Goal: Task Accomplishment & Management: Use online tool/utility

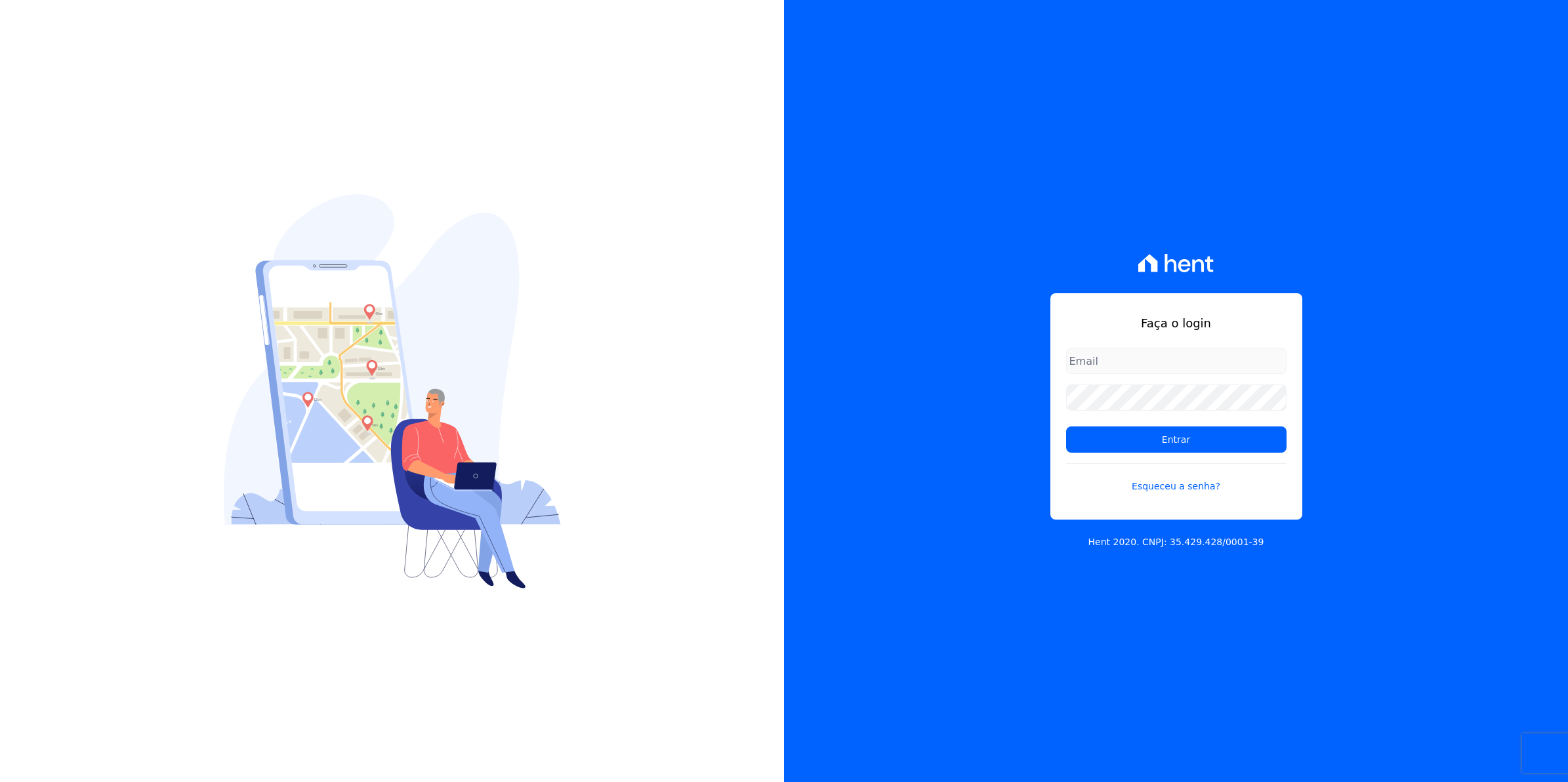
click at [1094, 365] on input "email" at bounding box center [1176, 361] width 220 height 26
type input "cobranca@munte.com.br"
click at [1067, 427] on input "Entrar" at bounding box center [1176, 439] width 220 height 26
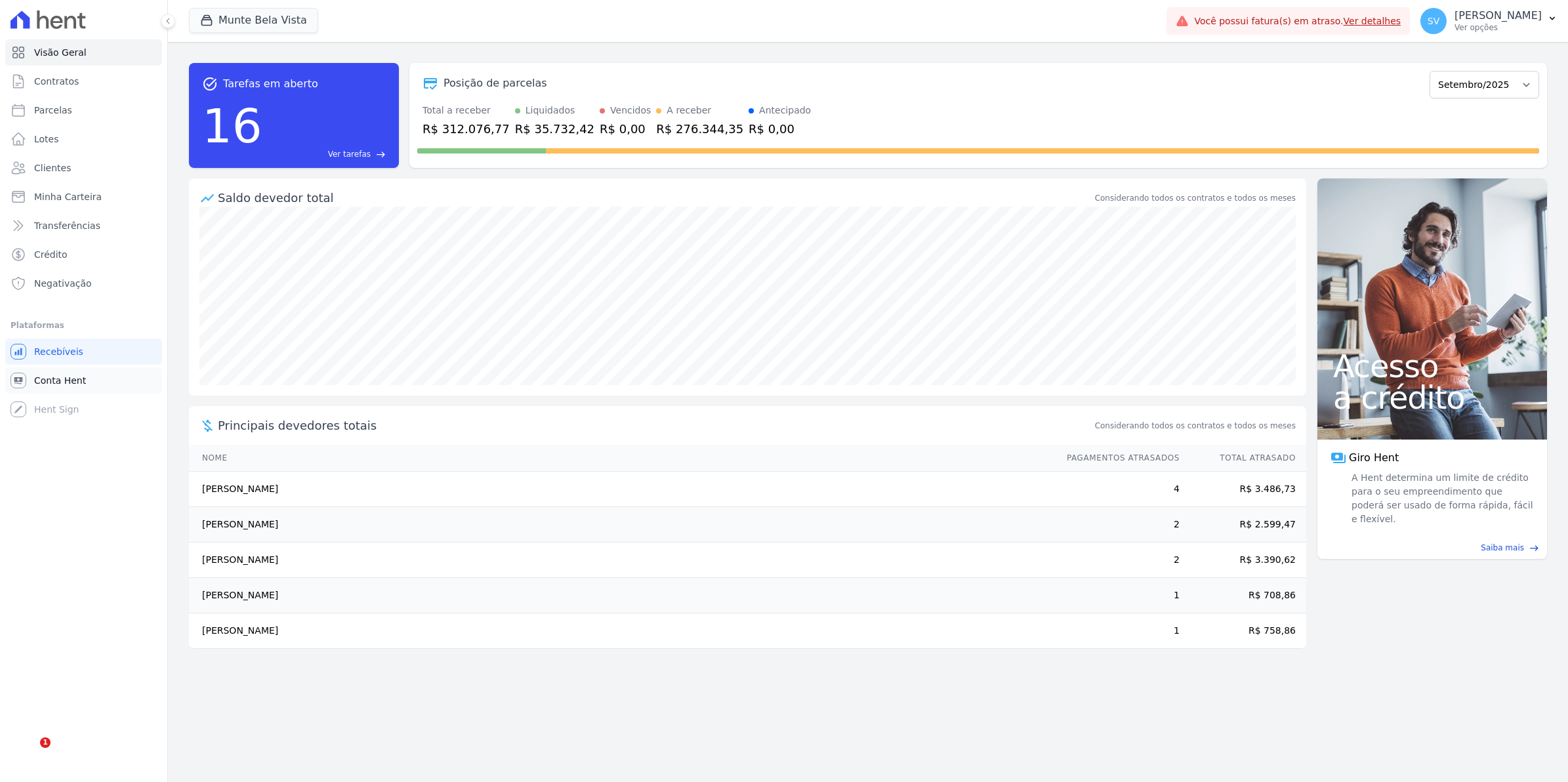
click at [70, 374] on span "Conta Hent" at bounding box center [60, 381] width 52 height 14
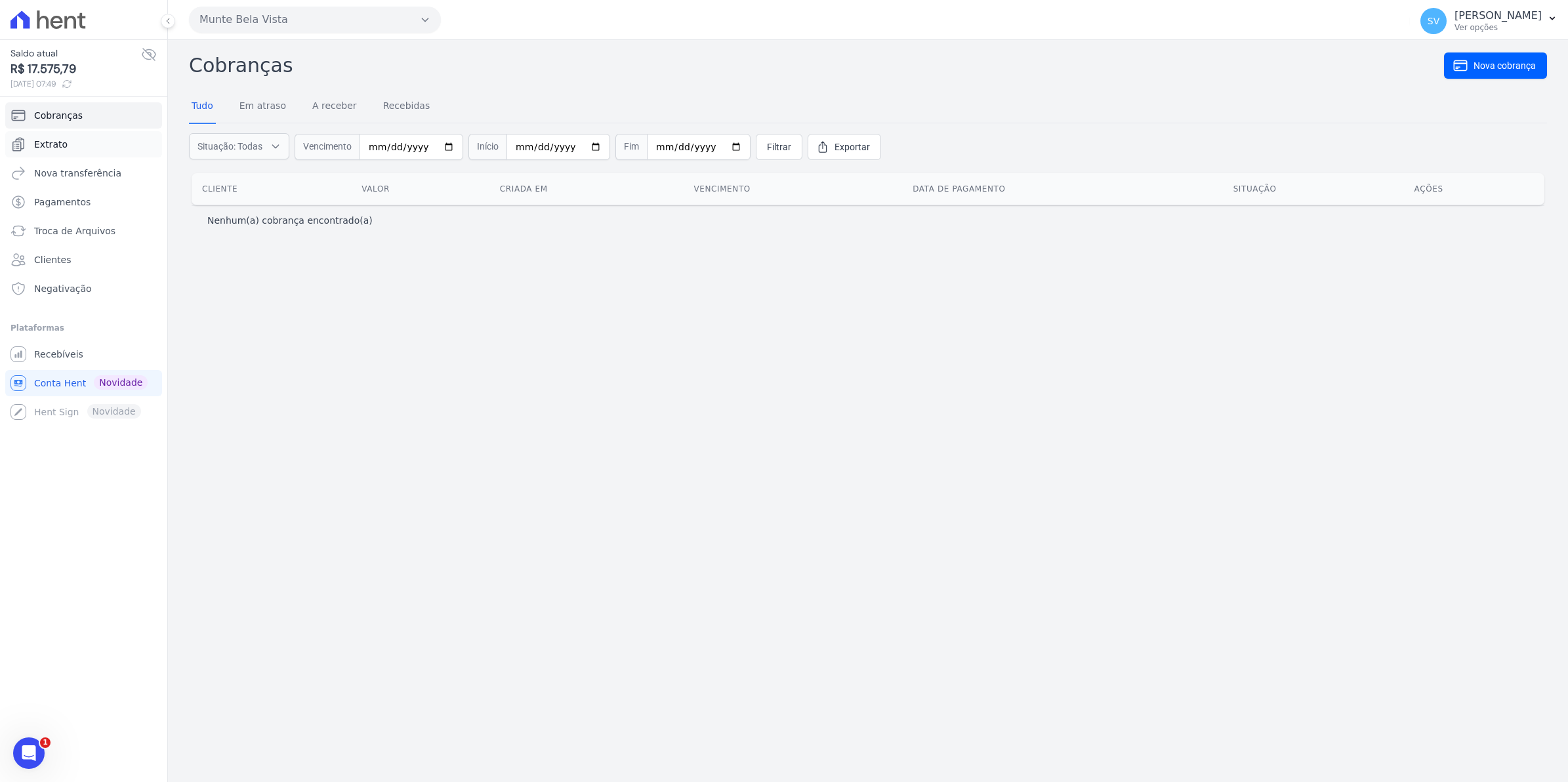
click at [71, 149] on link "Extrato" at bounding box center [83, 144] width 157 height 26
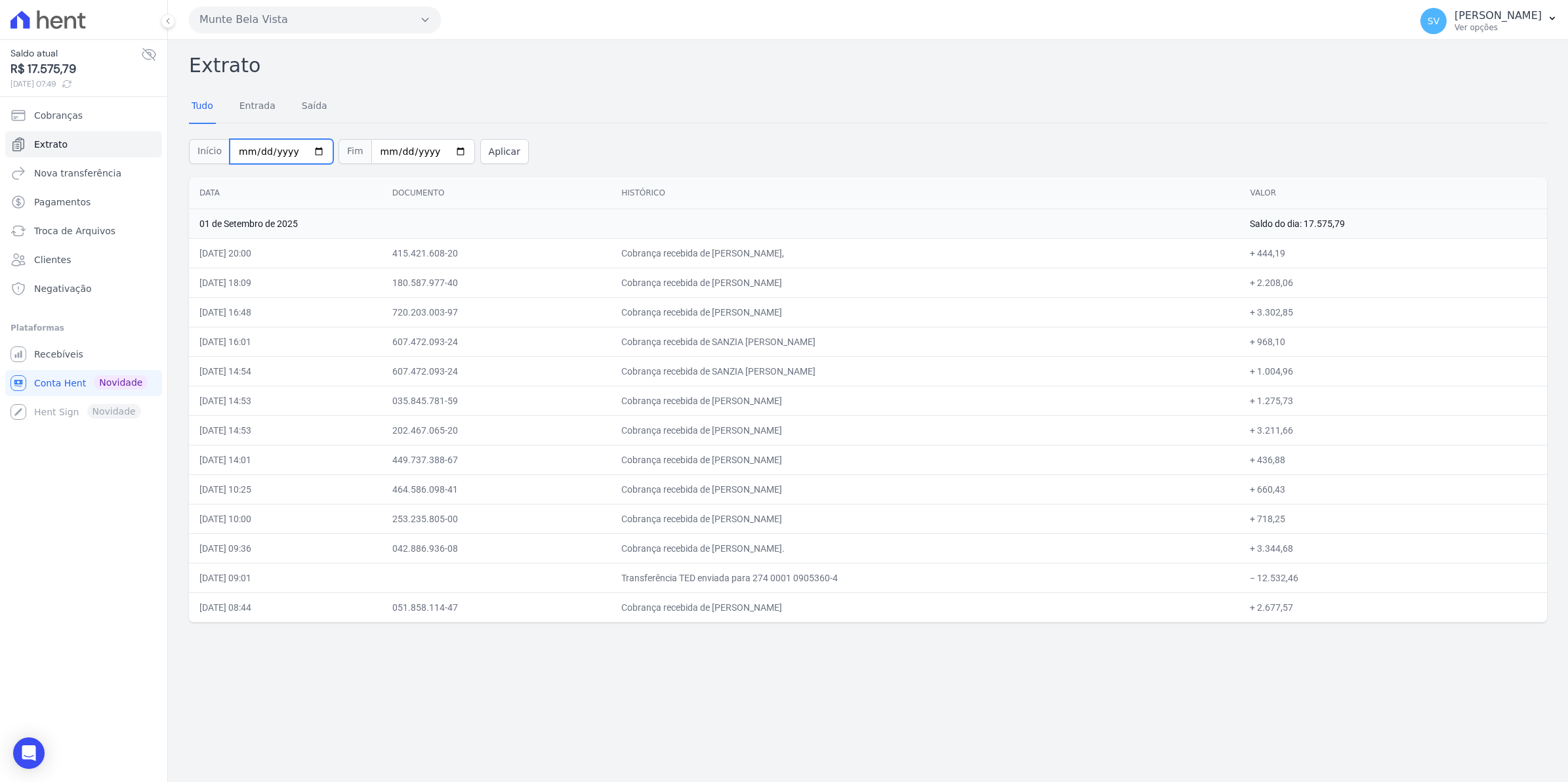
click at [307, 153] on input "2025-09-01" at bounding box center [281, 151] width 103 height 25
type input "2025-08-01"
click at [480, 153] on button "Aplicar" at bounding box center [504, 151] width 48 height 25
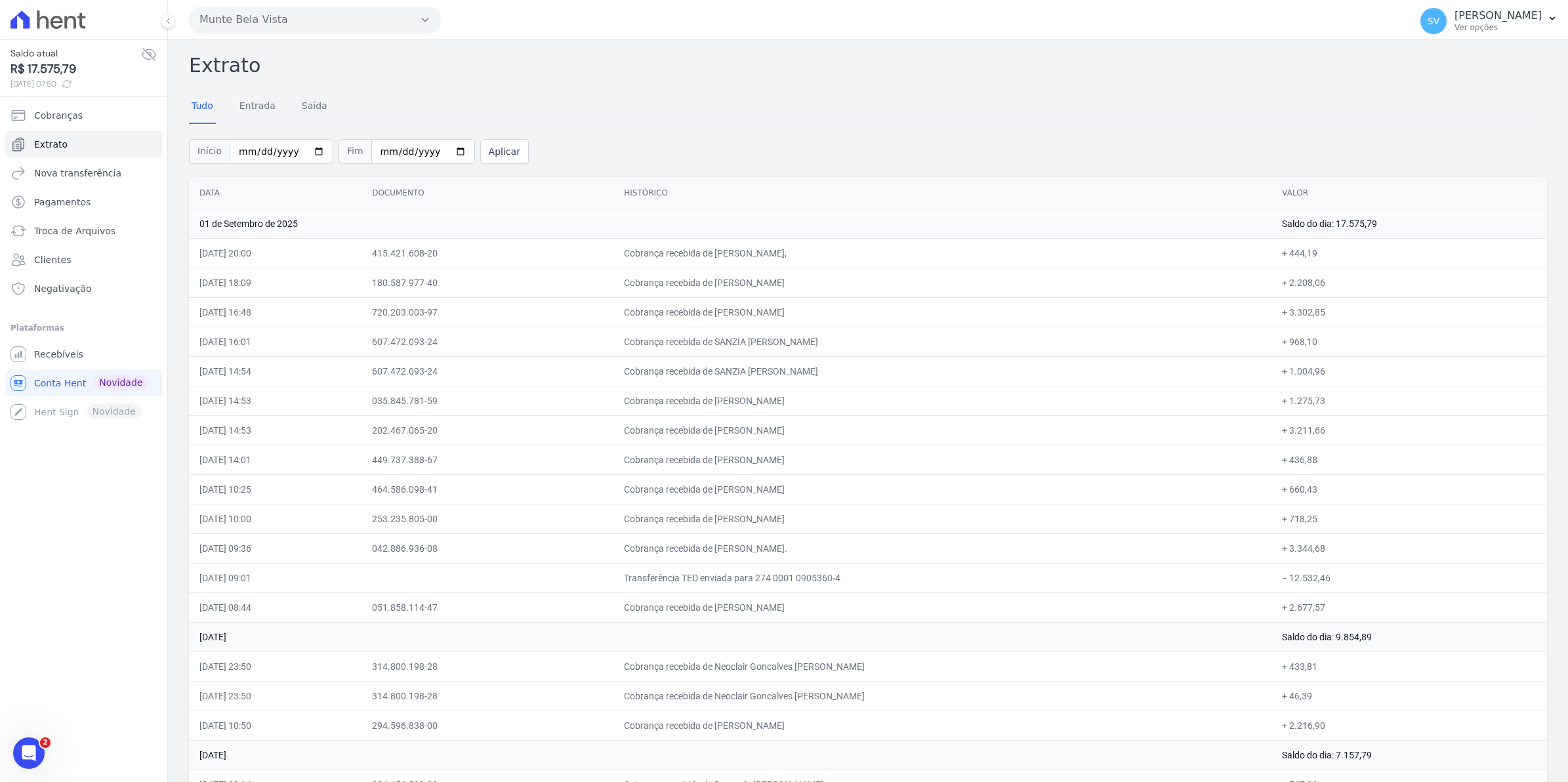
drag, startPoint x: 757, startPoint y: 257, endPoint x: 1339, endPoint y: 297, distance: 583.4
click at [66, 358] on span "Recebíveis" at bounding box center [59, 354] width 49 height 14
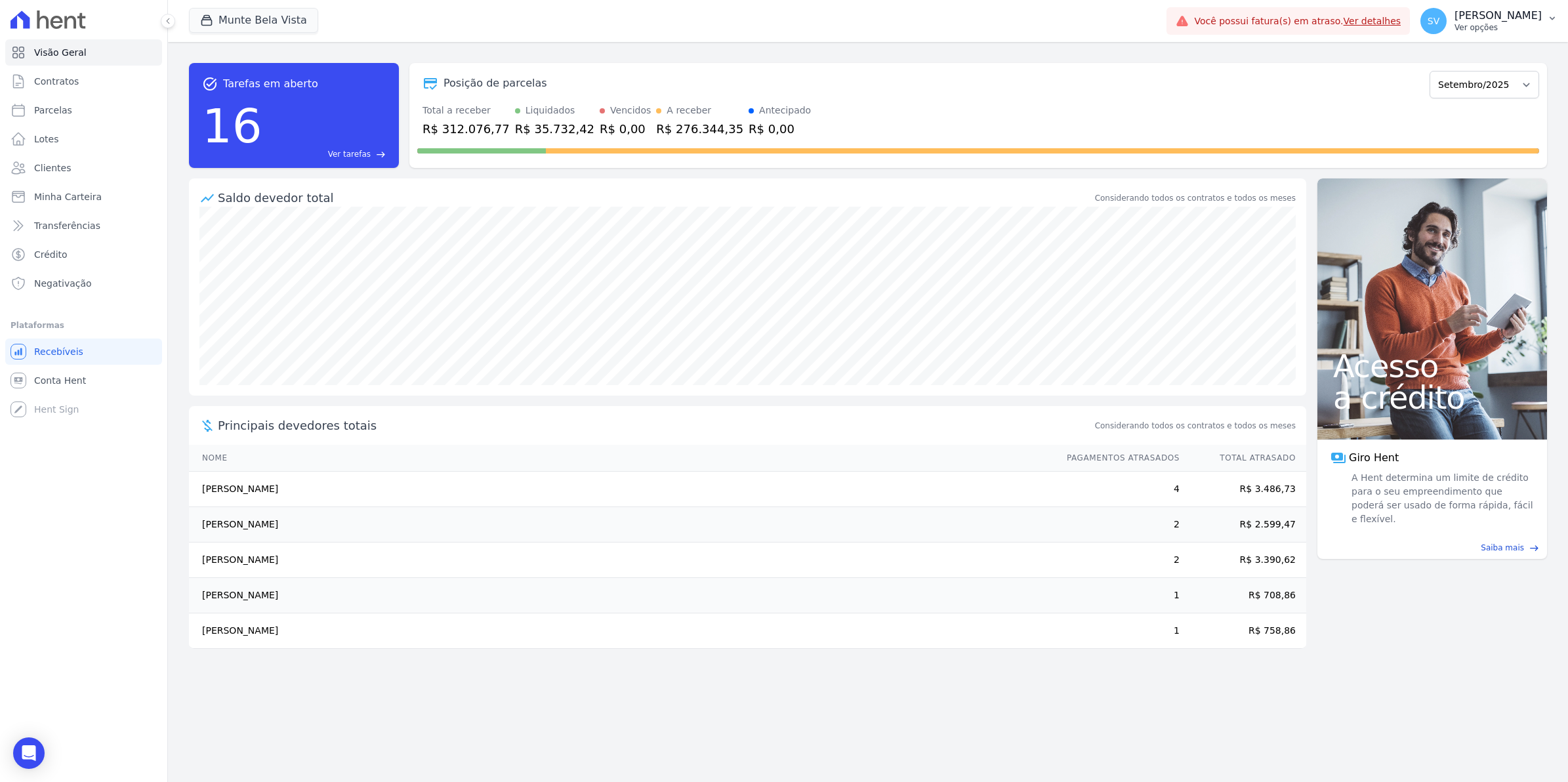
click at [1439, 17] on span "SV" at bounding box center [1433, 21] width 12 height 10
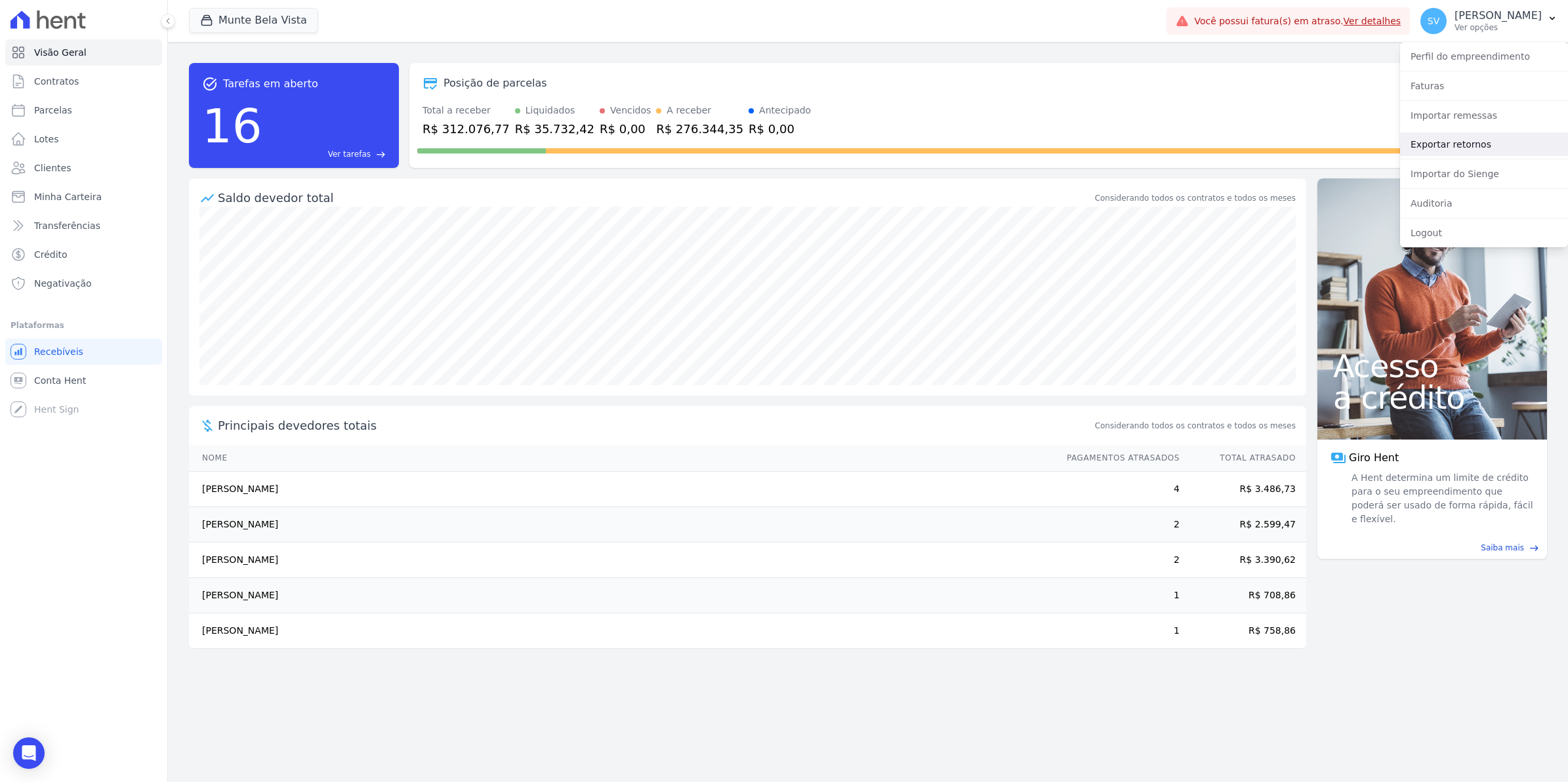
click at [1435, 141] on link "Exportar retornos" at bounding box center [1484, 145] width 168 height 24
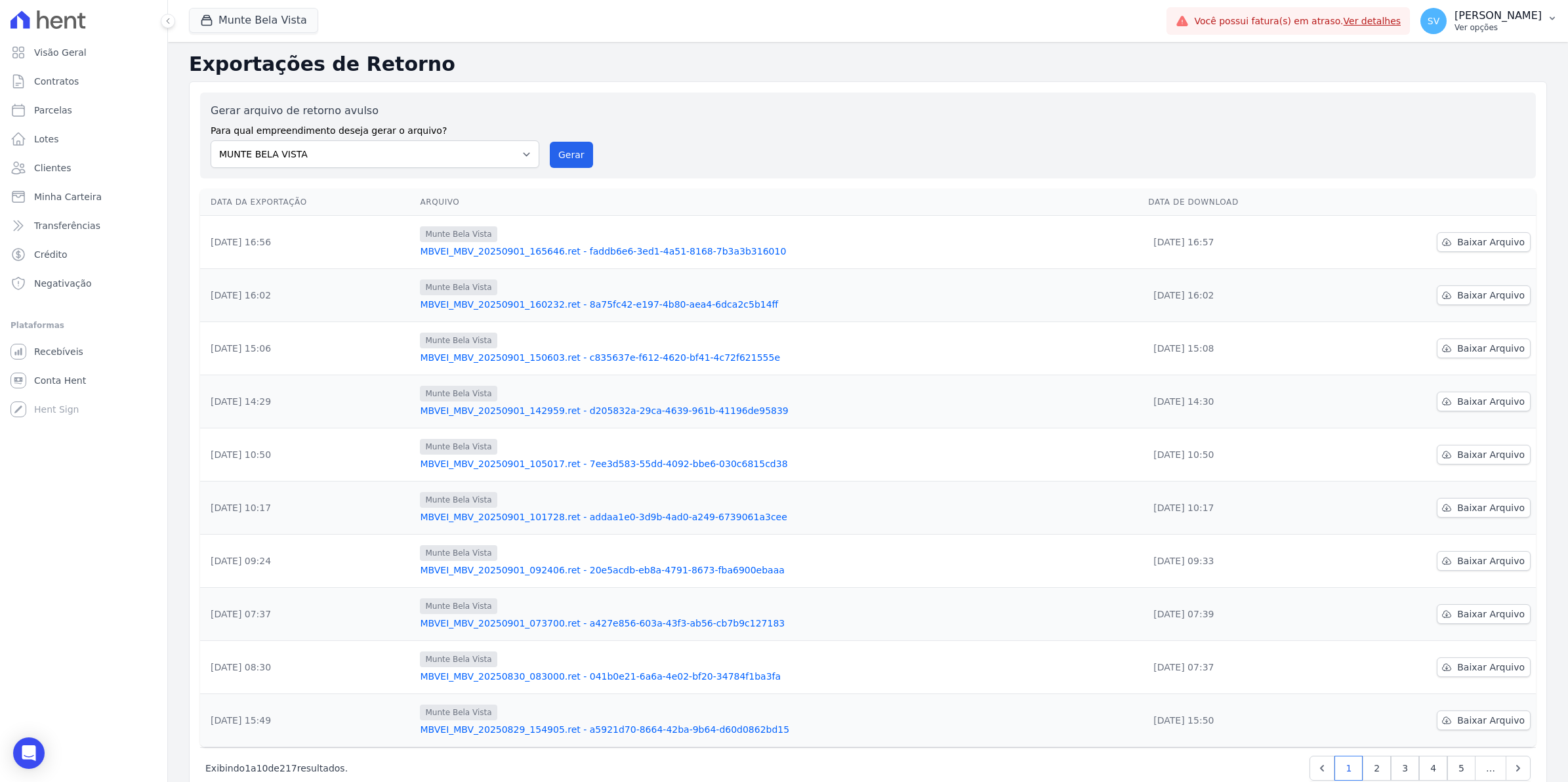
click at [1446, 30] on span "SV" at bounding box center [1433, 21] width 26 height 26
click at [1423, 146] on link "Exportar retornos" at bounding box center [1484, 145] width 168 height 24
click at [562, 153] on button "Gerar" at bounding box center [571, 154] width 43 height 26
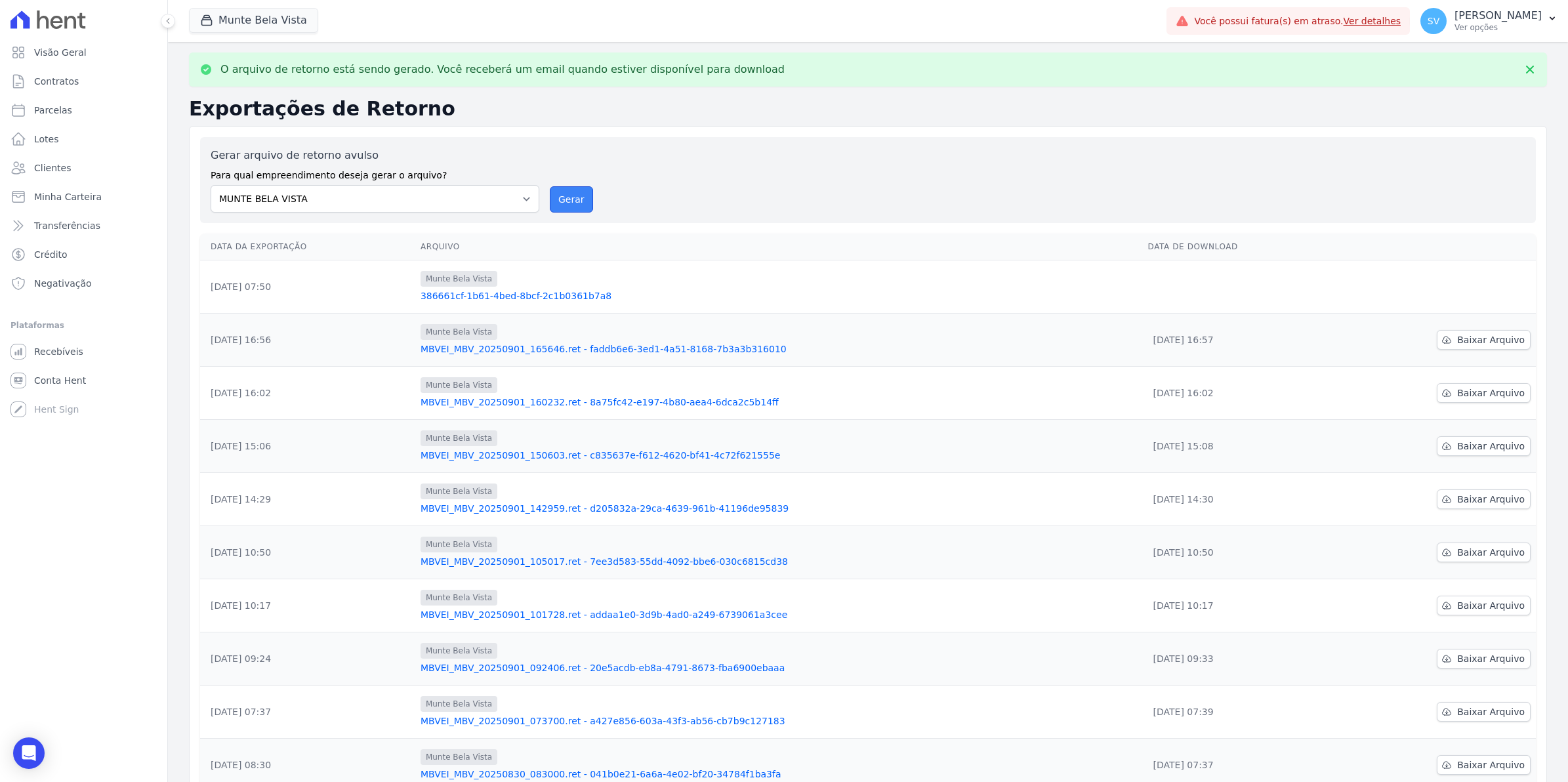
click at [576, 200] on button "Gerar" at bounding box center [571, 199] width 43 height 26
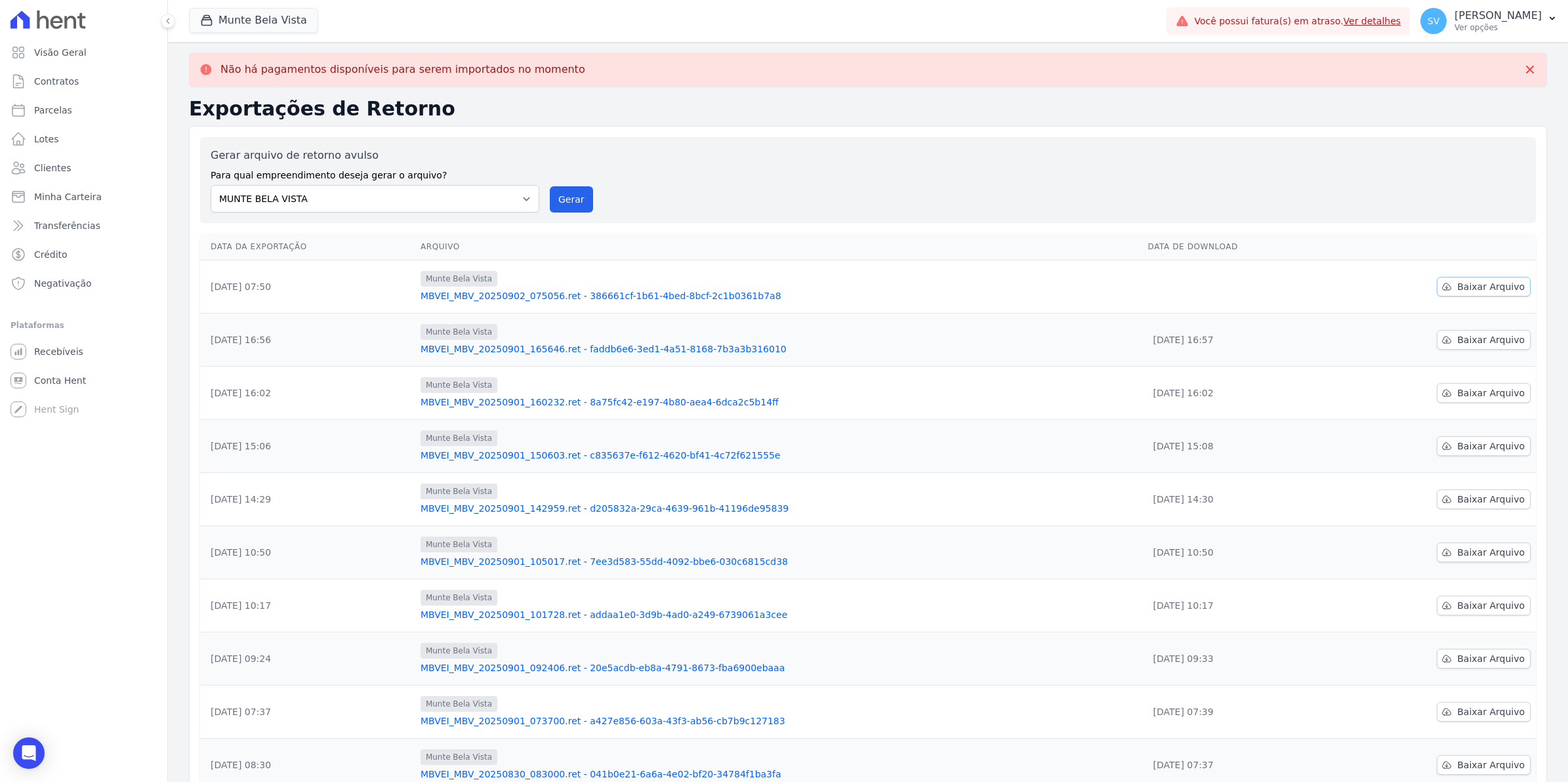
click at [1458, 285] on span "Baixar Arquivo" at bounding box center [1491, 287] width 68 height 14
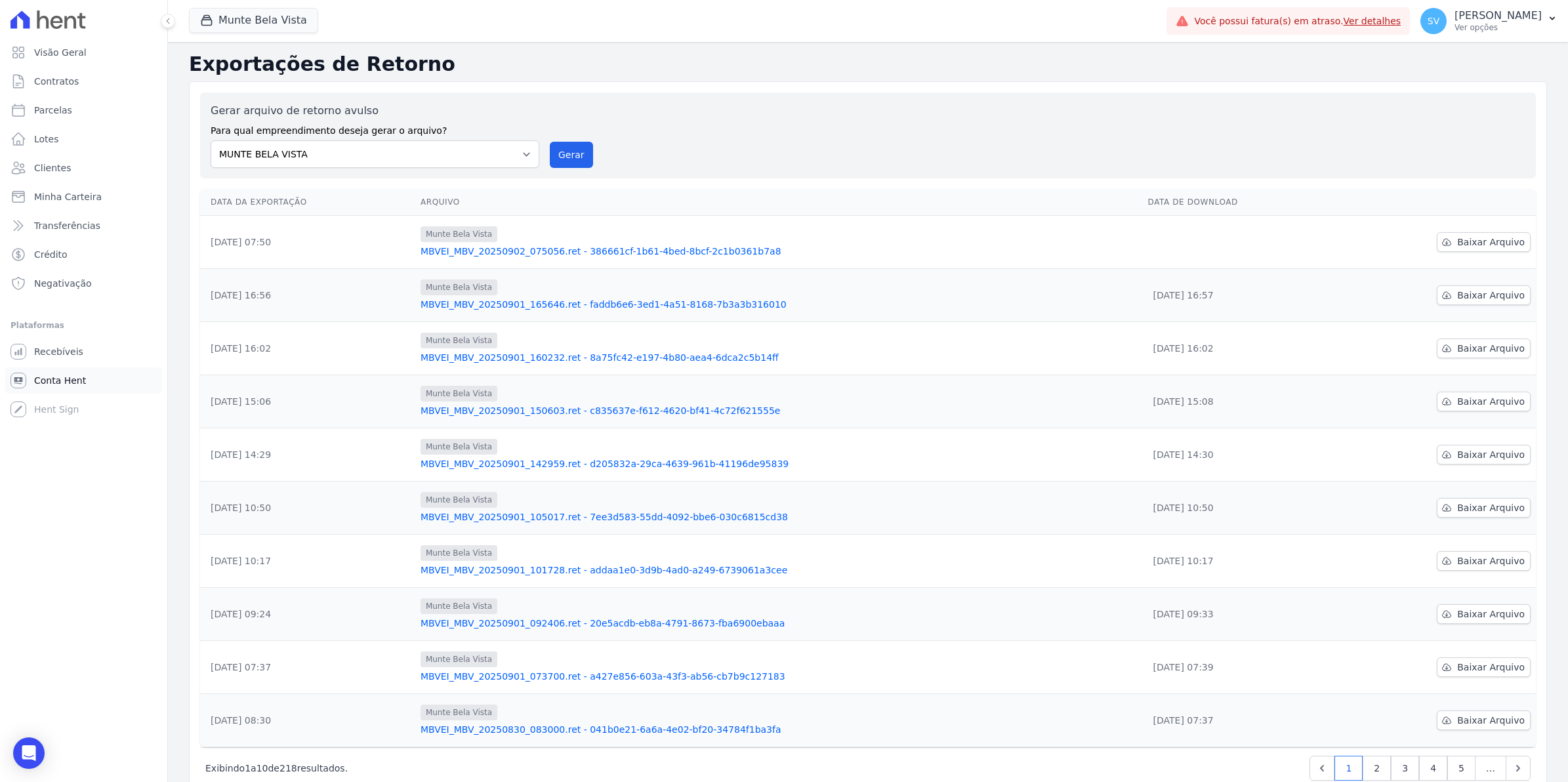
click at [49, 377] on span "Conta Hent" at bounding box center [60, 381] width 52 height 14
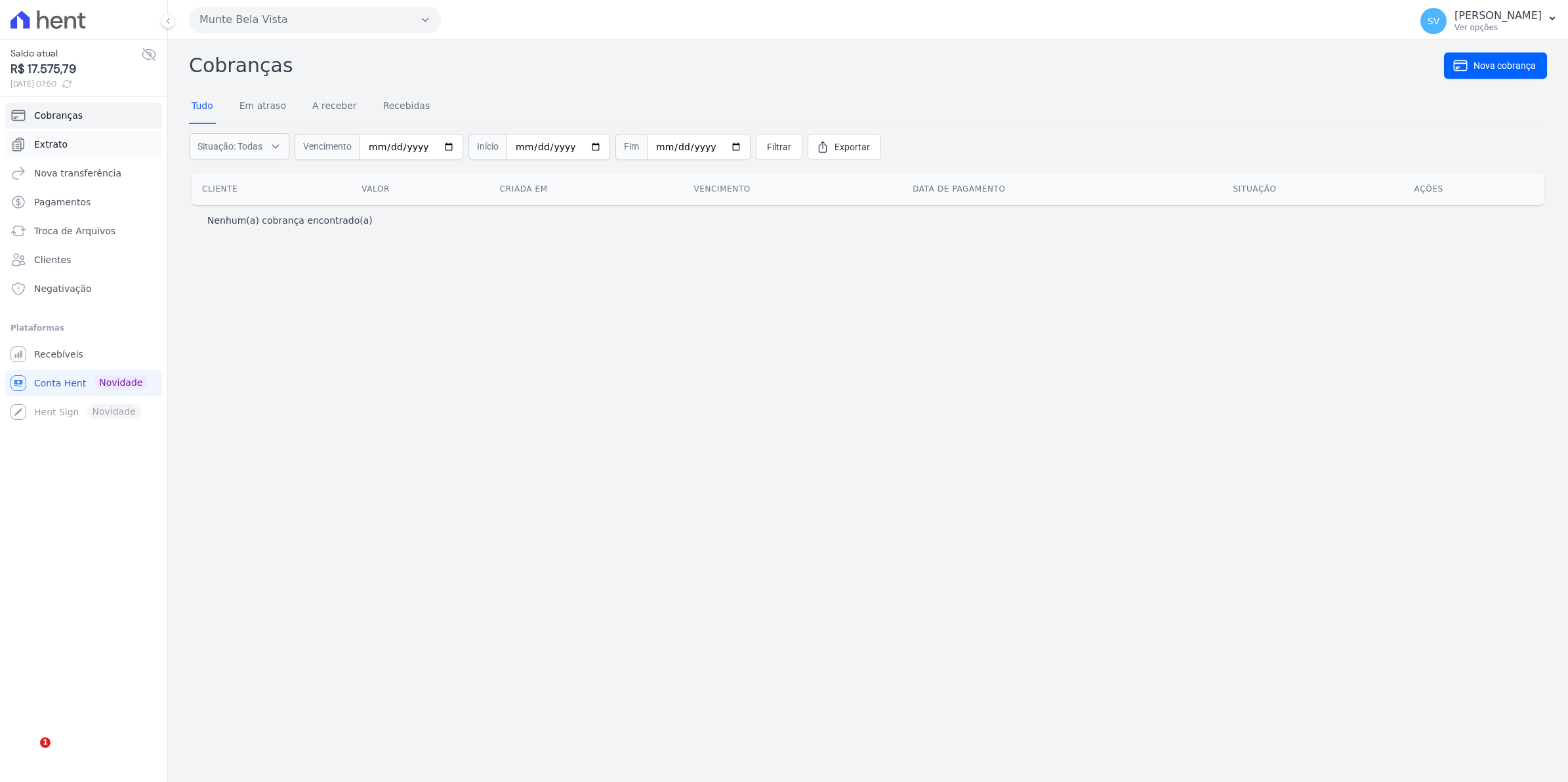
click at [60, 137] on span "Extrato" at bounding box center [51, 144] width 33 height 14
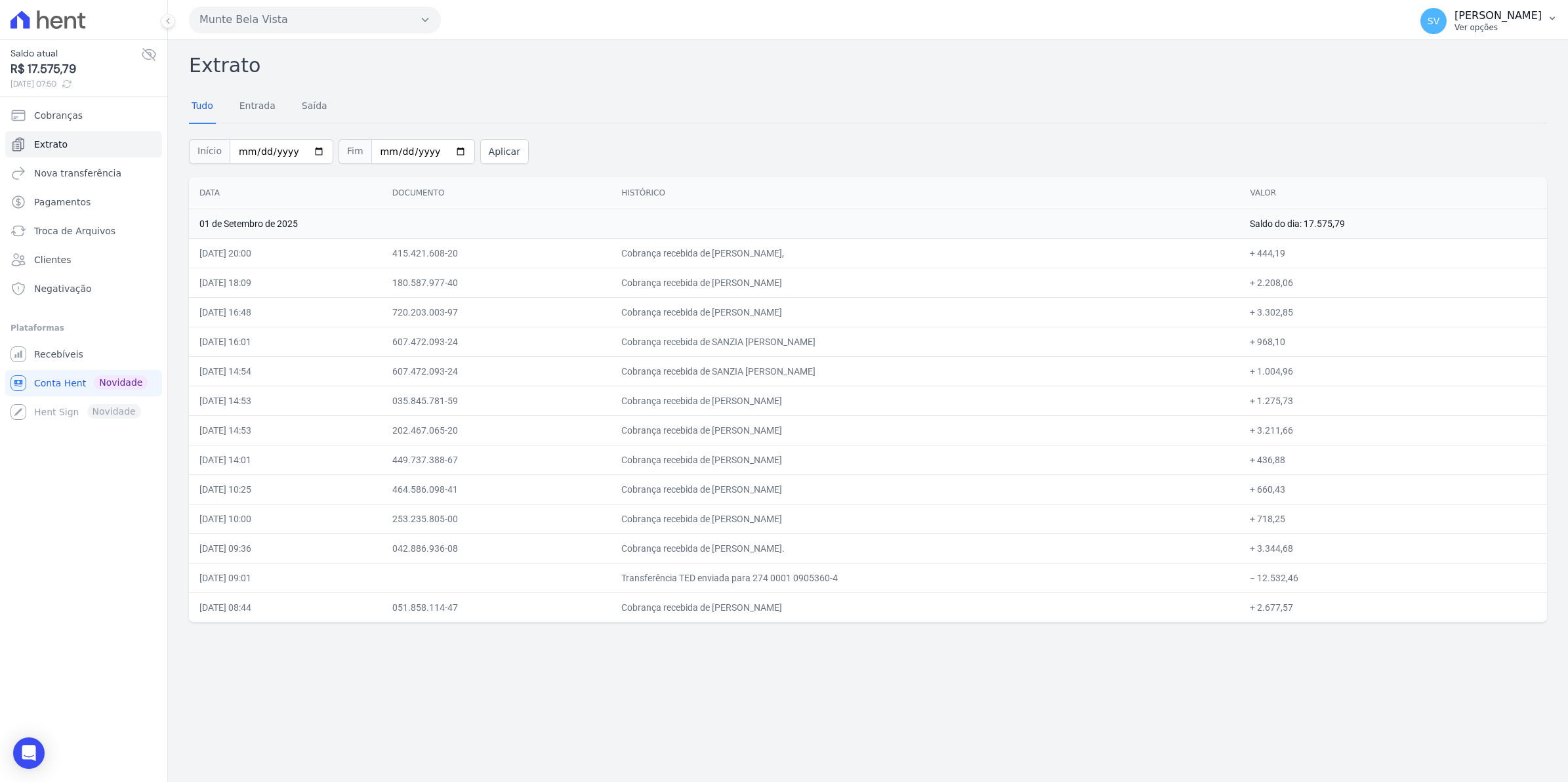
click at [1446, 28] on span "SV" at bounding box center [1433, 21] width 26 height 26
click at [47, 340] on li "Plataformas Você não possui Hent Sign ativado. Para saber mais, fale com a equi…" at bounding box center [83, 373] width 146 height 105
click at [53, 354] on span "Recebíveis" at bounding box center [59, 354] width 49 height 14
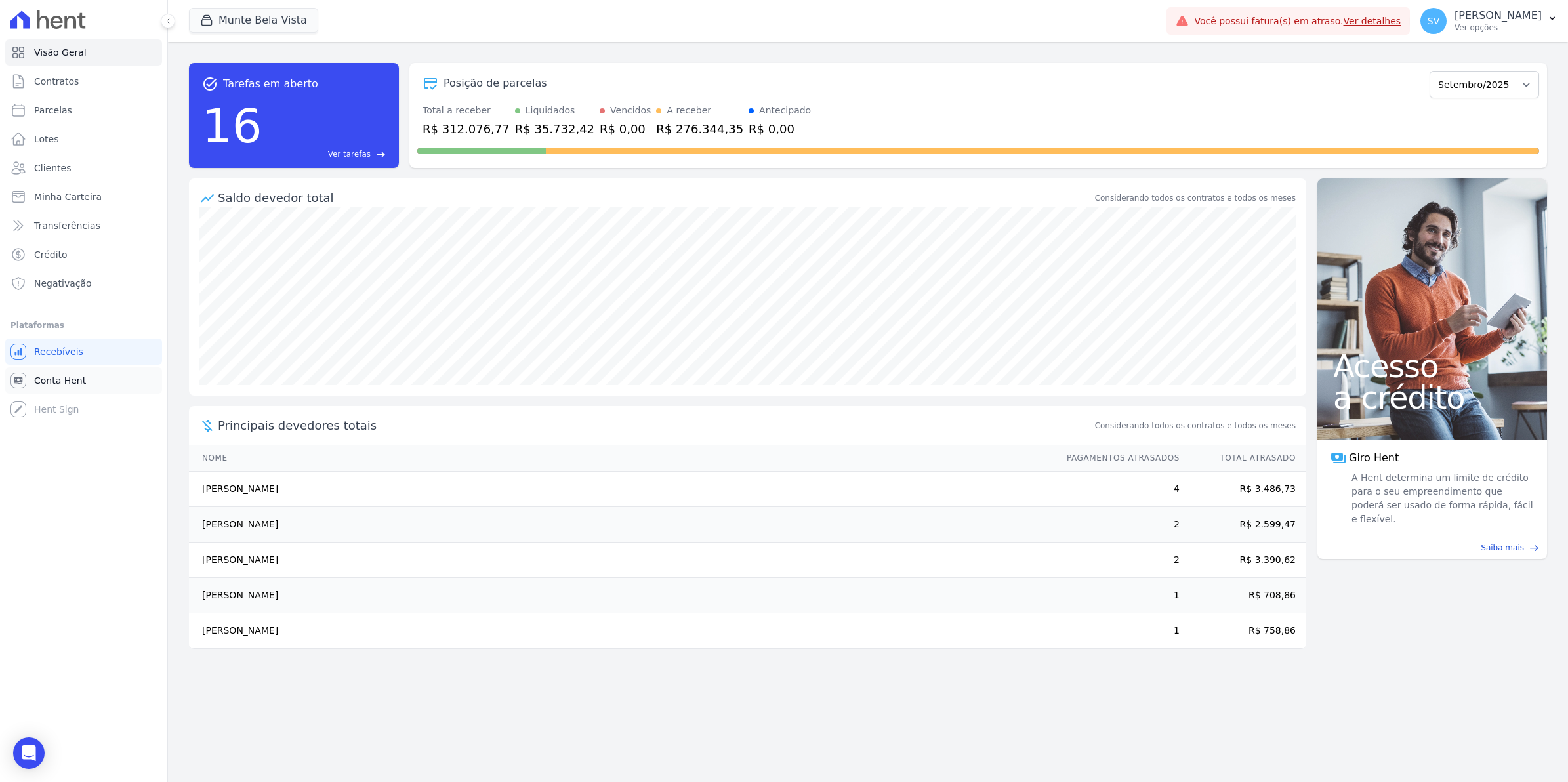
click at [43, 385] on span "Conta Hent" at bounding box center [60, 381] width 52 height 14
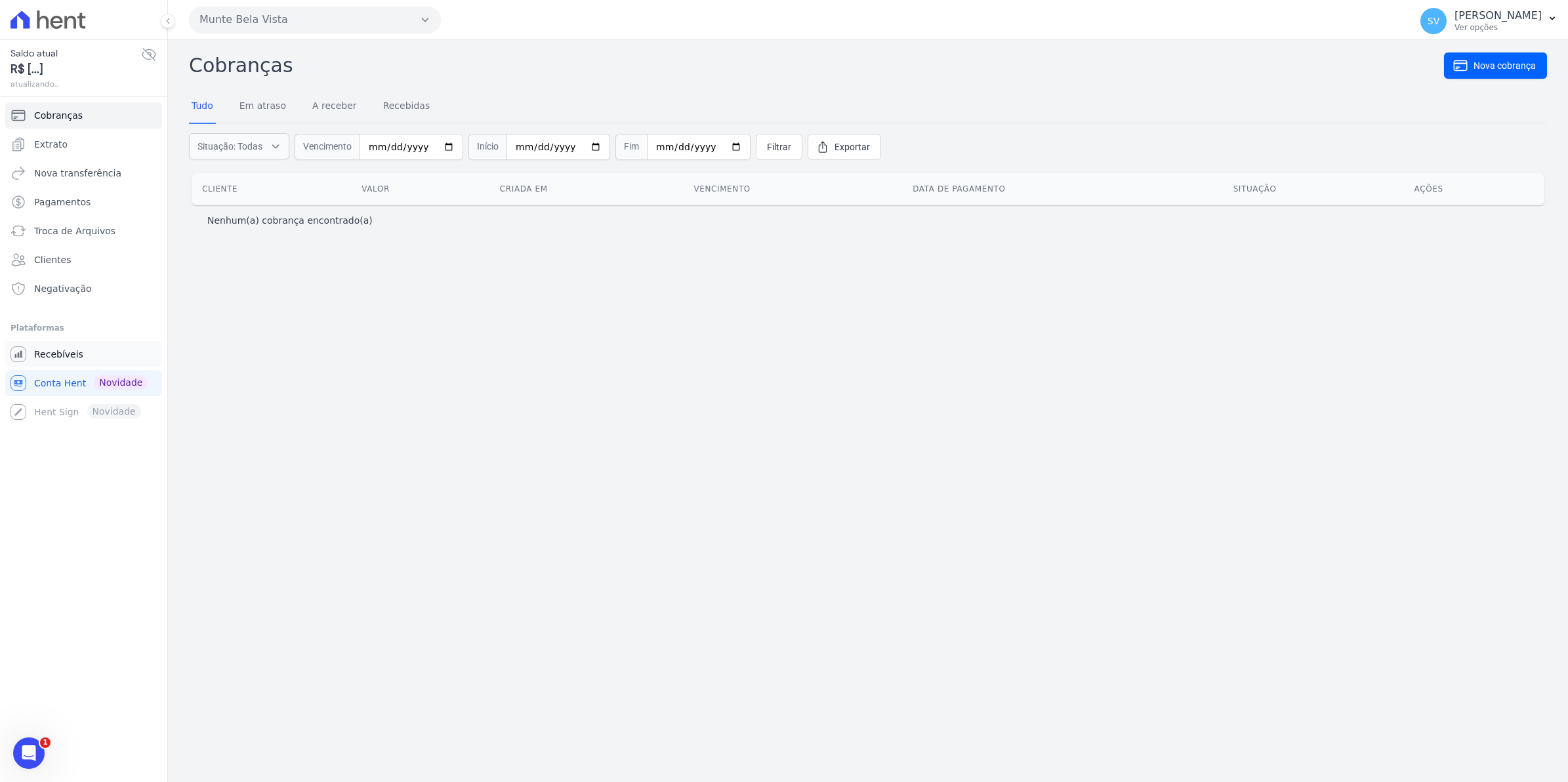
click at [43, 358] on span "Recebíveis" at bounding box center [59, 354] width 49 height 14
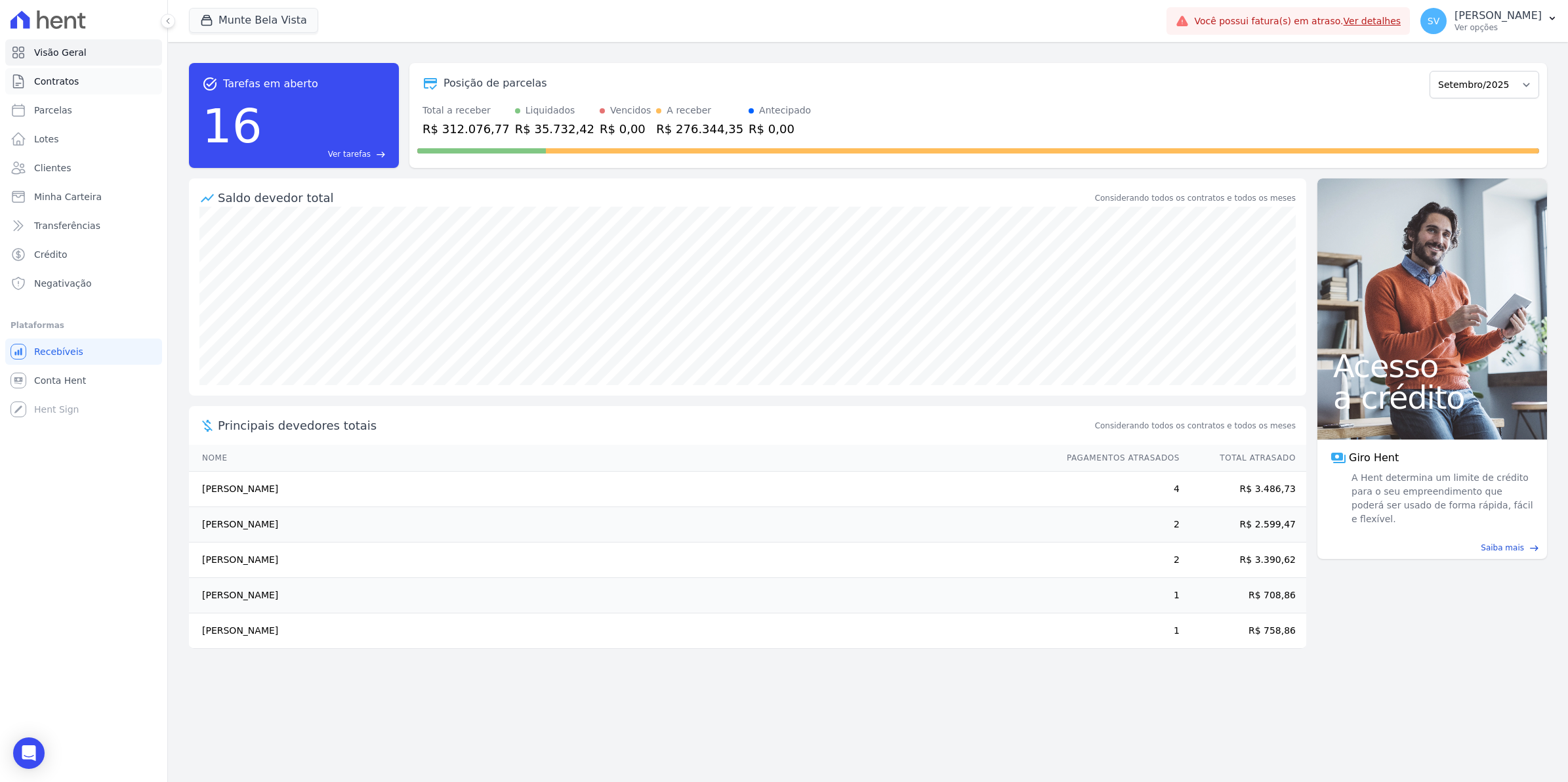
click at [69, 87] on span "Contratos" at bounding box center [56, 81] width 45 height 14
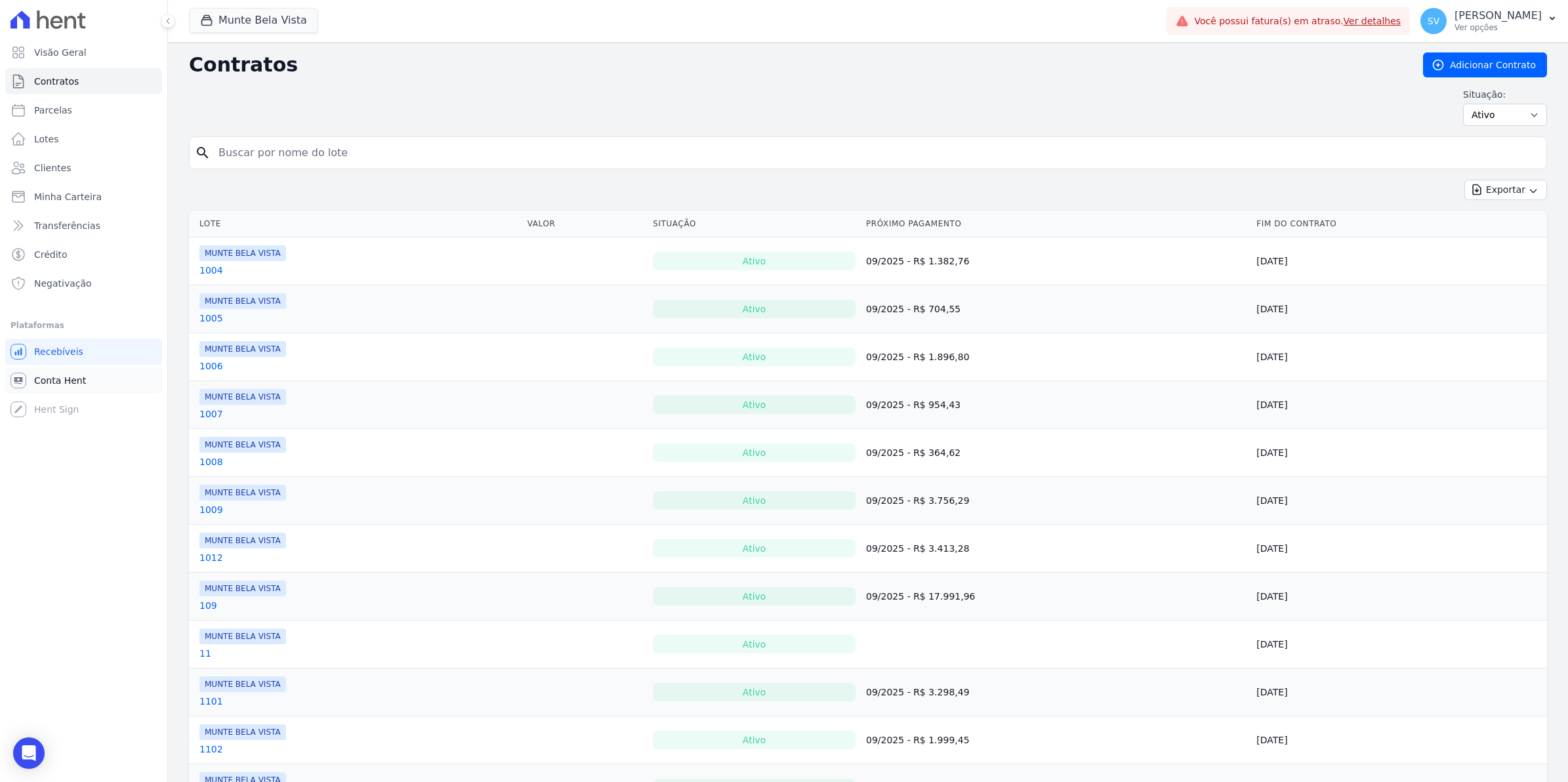
click at [66, 379] on span "Conta Hent" at bounding box center [60, 381] width 52 height 14
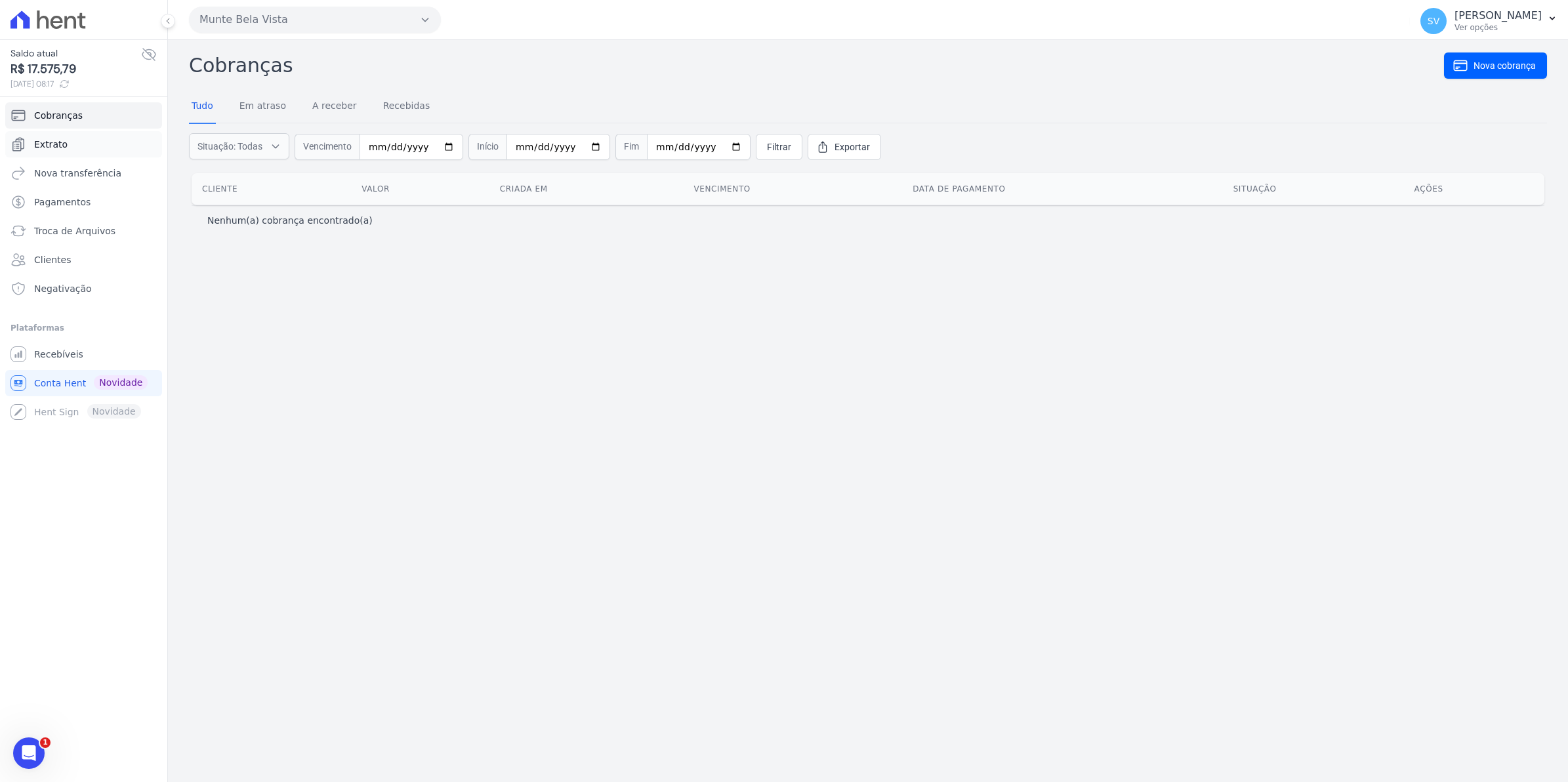
click at [53, 145] on span "Extrato" at bounding box center [51, 144] width 33 height 14
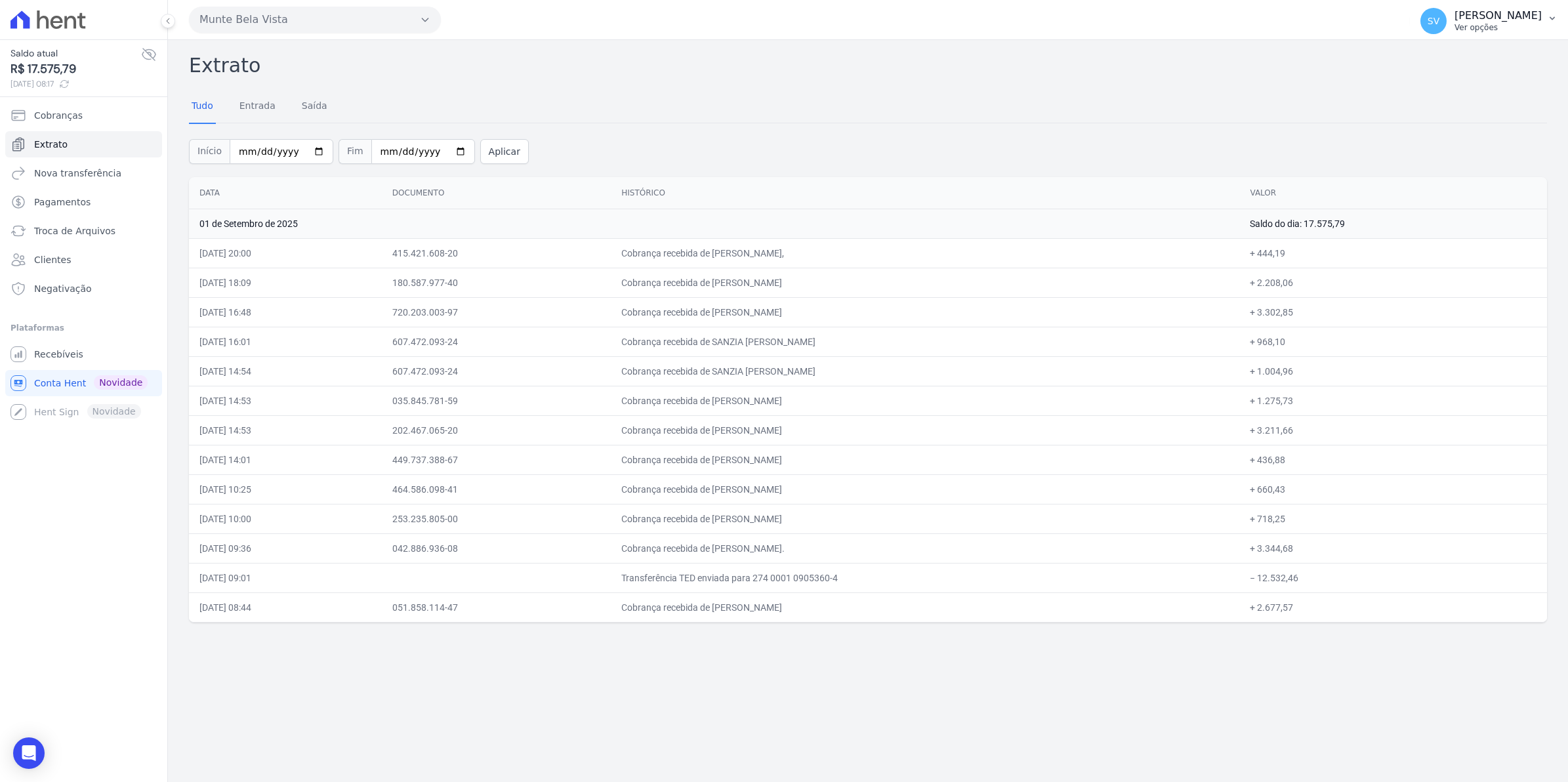
click at [1446, 23] on span "SV" at bounding box center [1433, 21] width 26 height 26
click at [72, 352] on span "Recebíveis" at bounding box center [59, 354] width 49 height 14
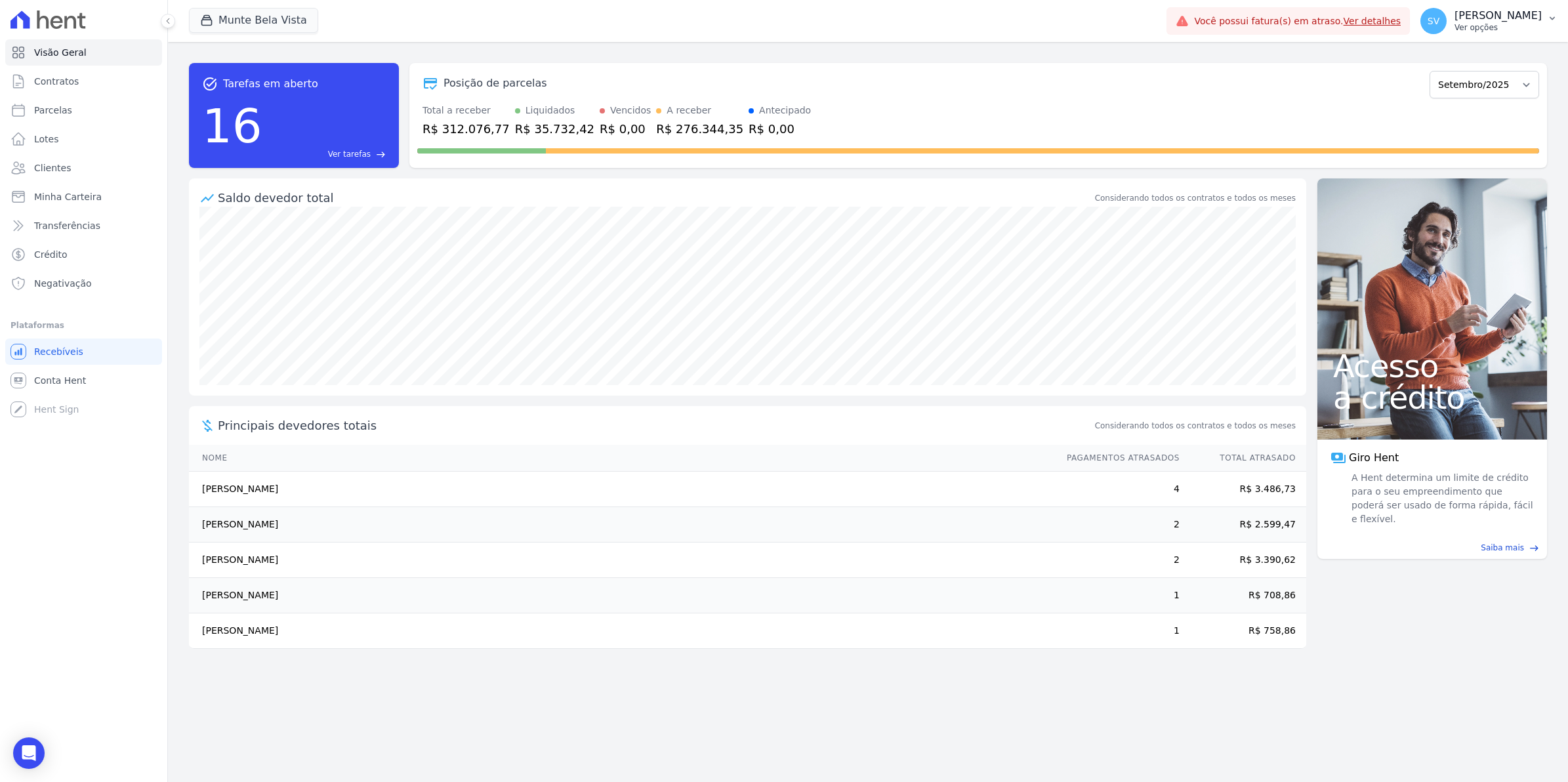
click at [1439, 17] on span "SV" at bounding box center [1433, 21] width 12 height 10
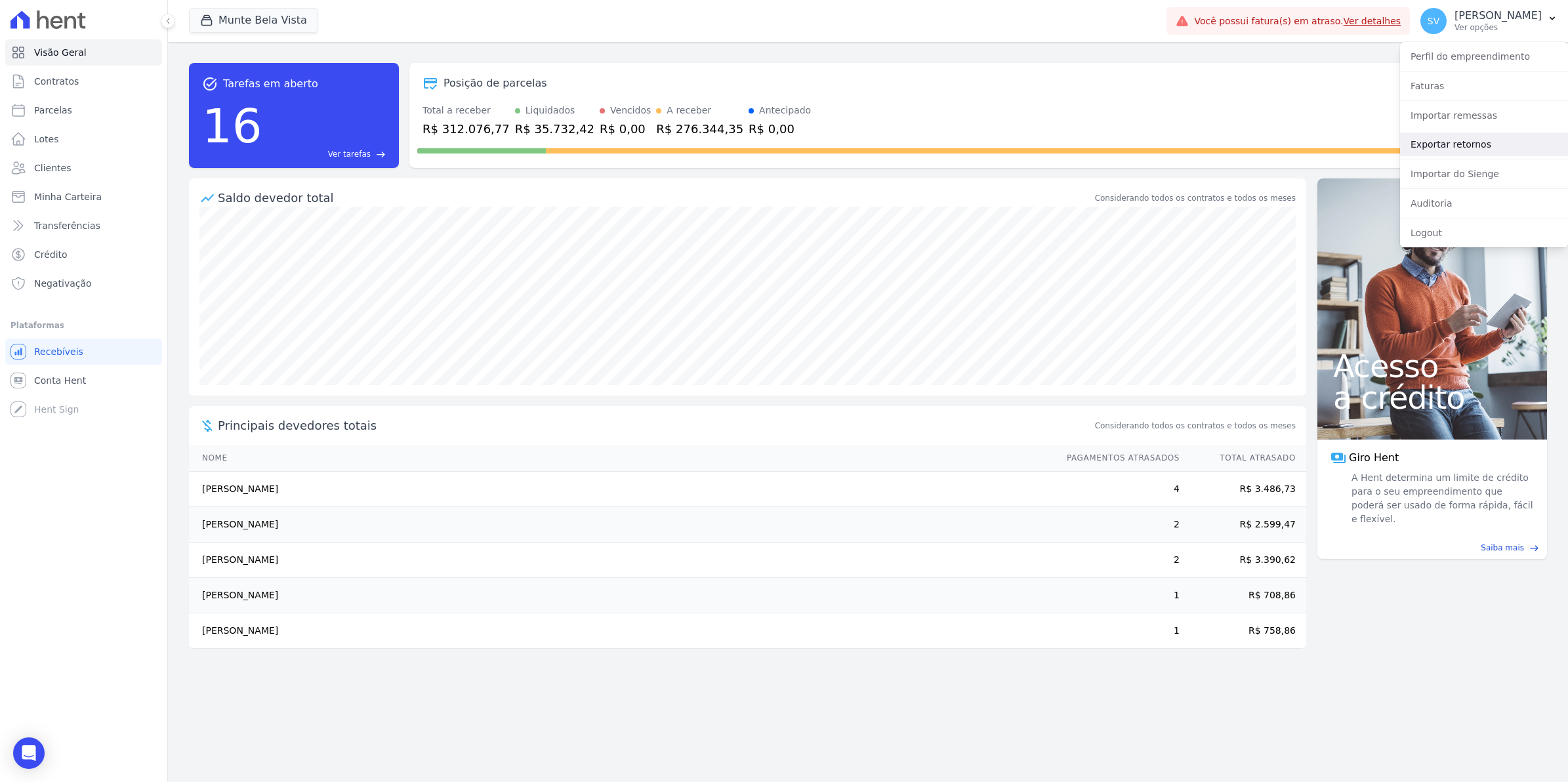
click at [1468, 141] on link "Exportar retornos" at bounding box center [1484, 145] width 168 height 24
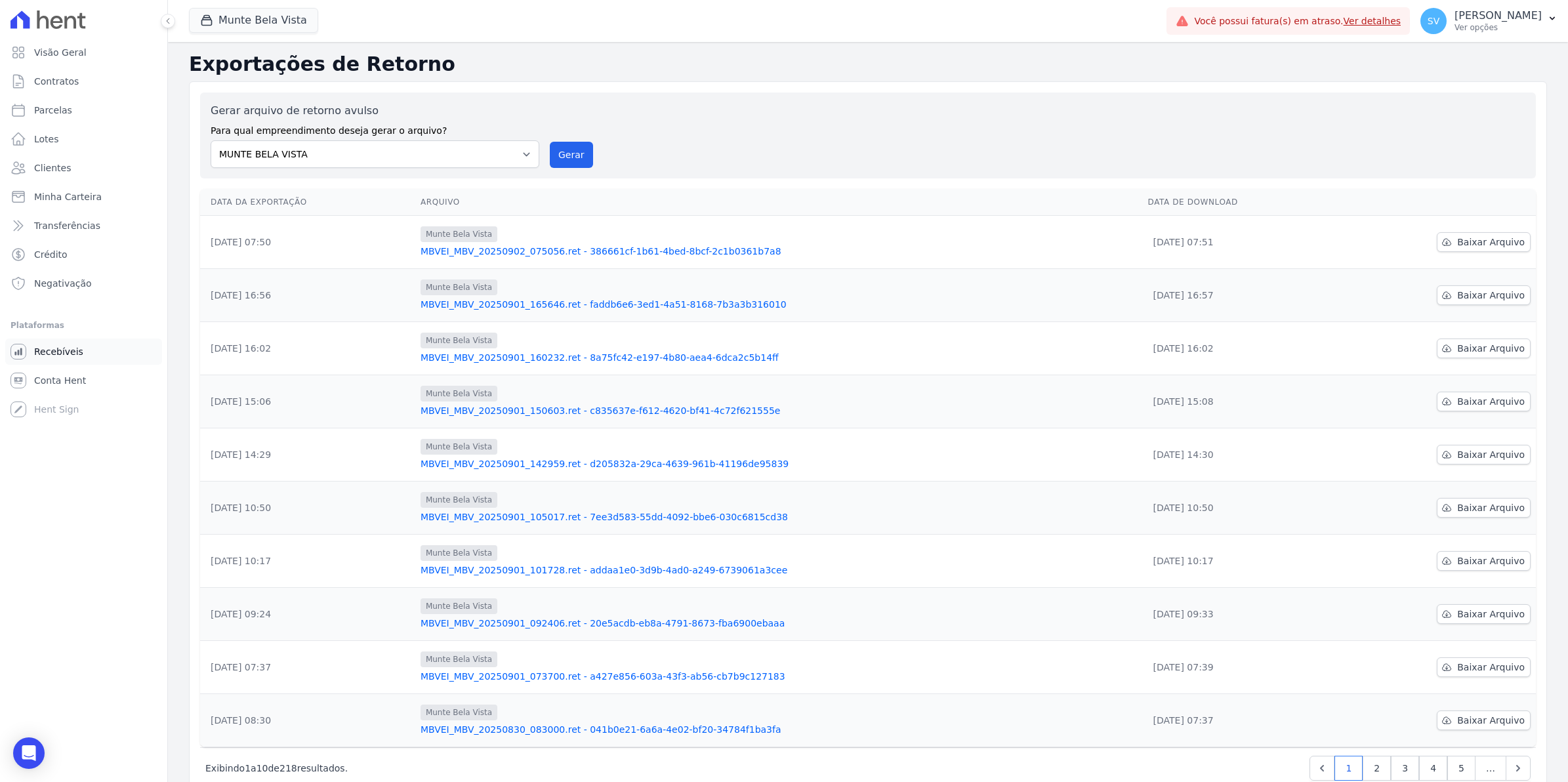
click at [56, 352] on span "Recebíveis" at bounding box center [59, 351] width 49 height 14
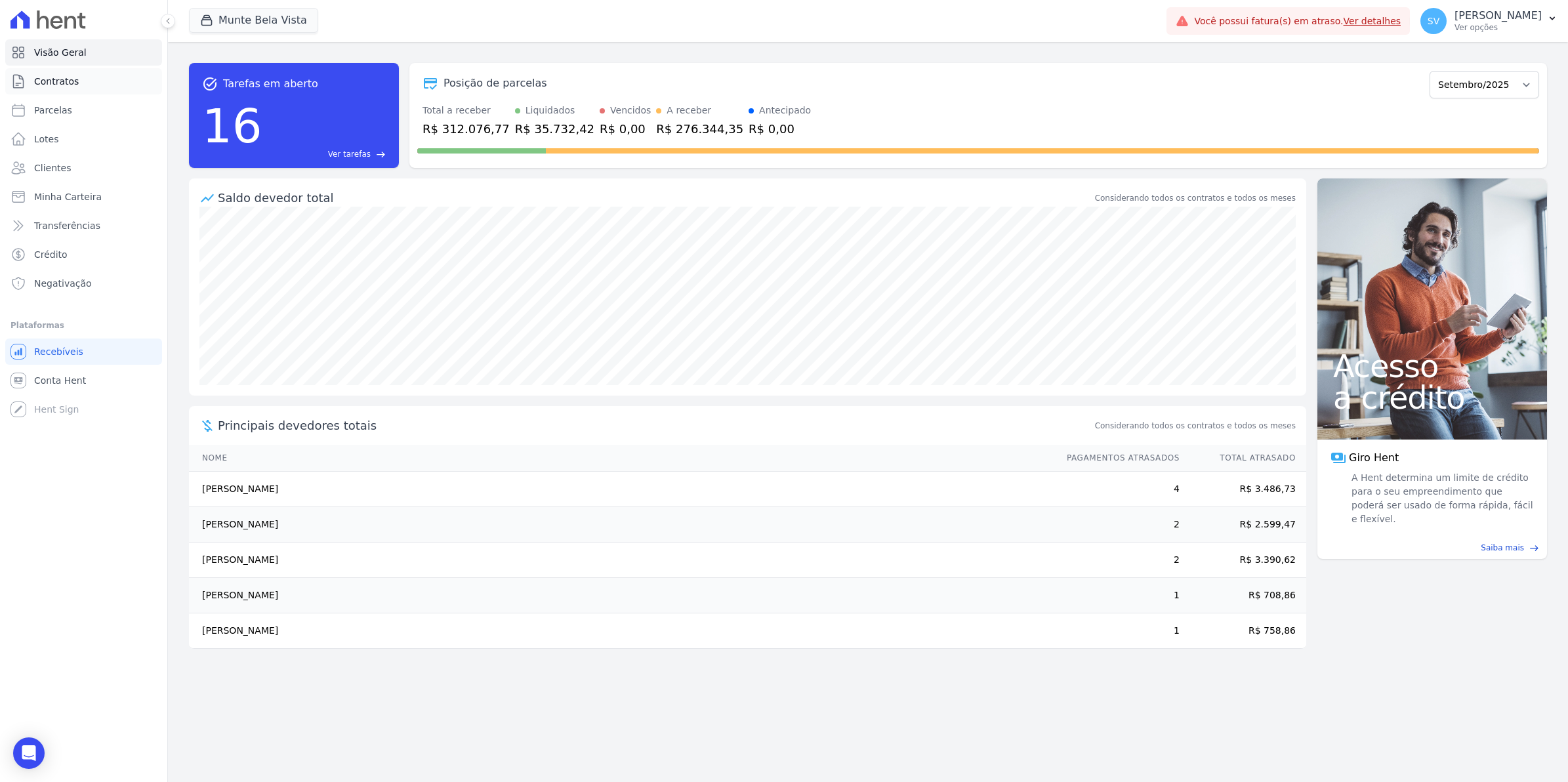
click at [61, 88] on link "Contratos" at bounding box center [83, 81] width 157 height 26
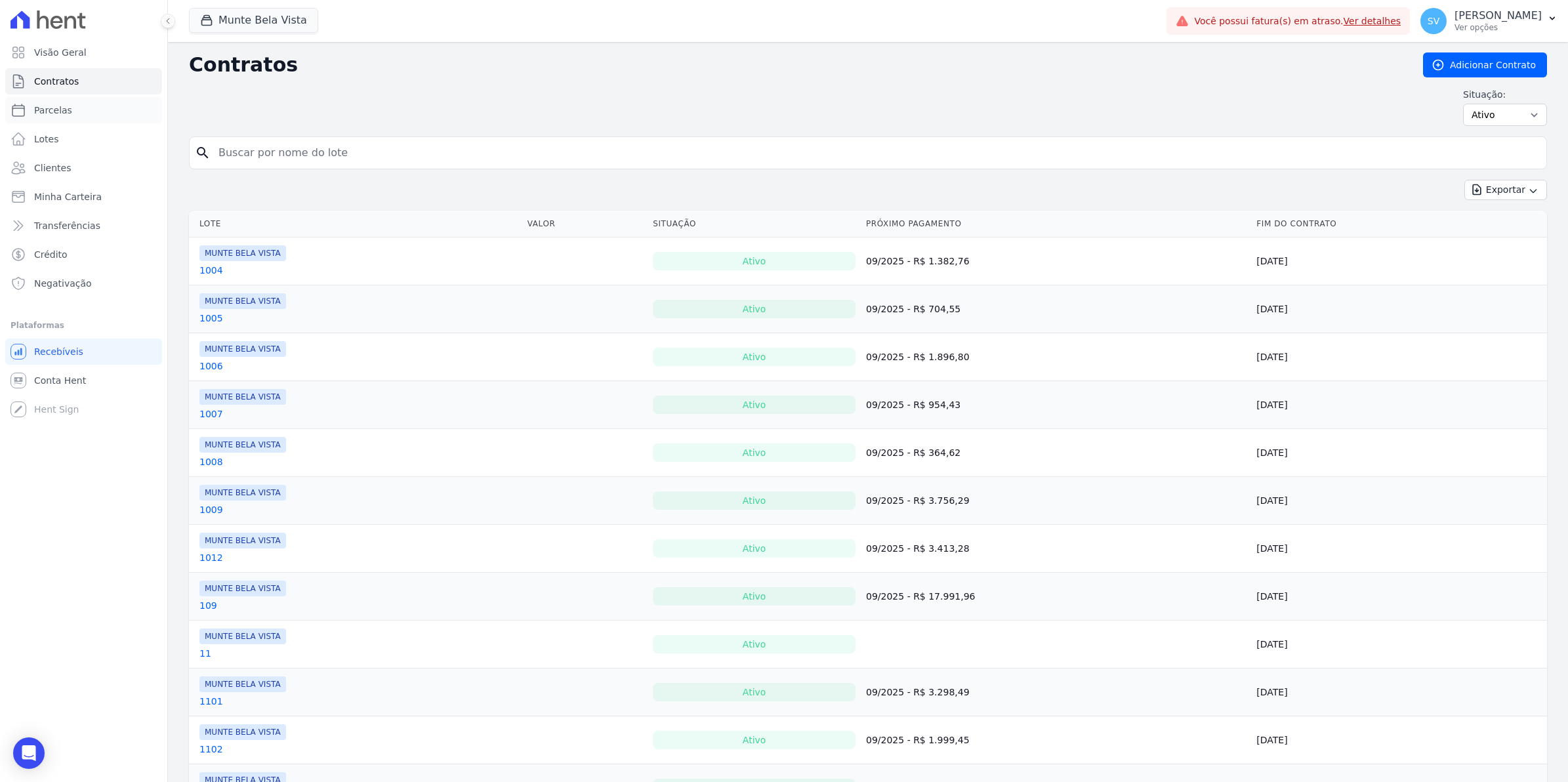
click at [56, 110] on span "Parcelas" at bounding box center [53, 110] width 38 height 14
select select
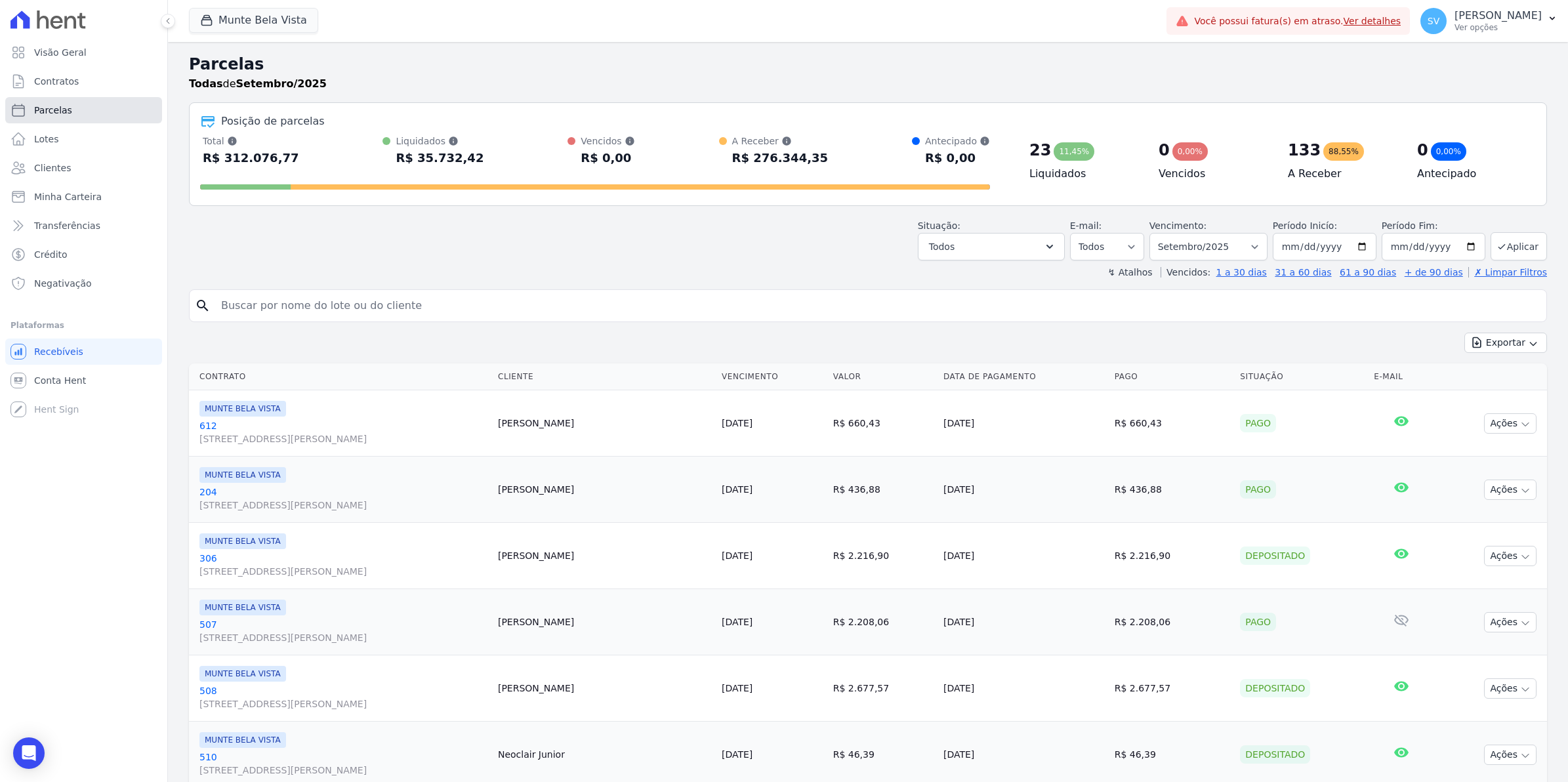
click at [44, 107] on span "Parcelas" at bounding box center [53, 110] width 38 height 14
select select
click at [369, 310] on input "search" at bounding box center [877, 305] width 1328 height 26
click at [58, 85] on span "Contratos" at bounding box center [56, 81] width 45 height 14
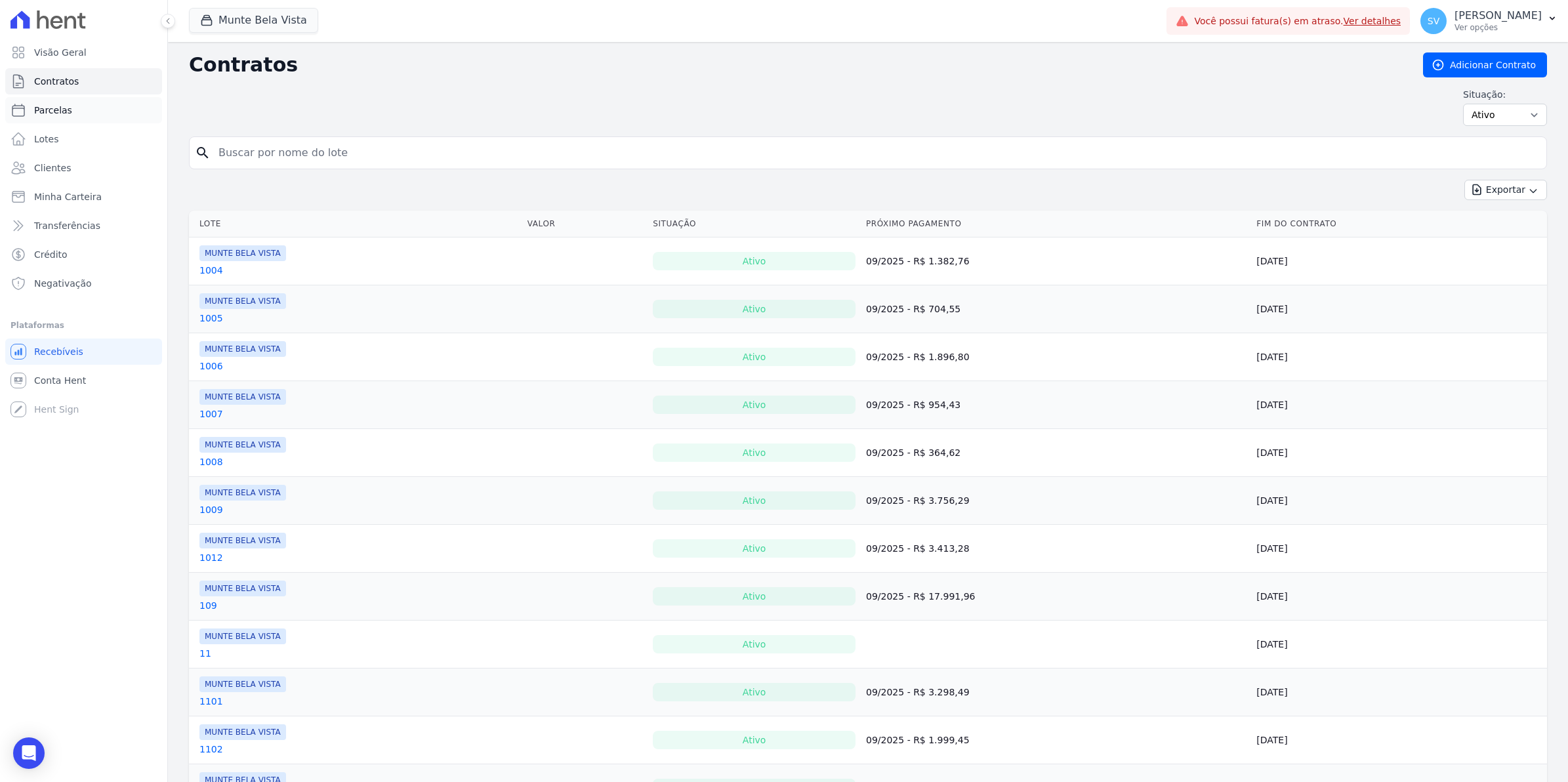
click at [56, 107] on span "Parcelas" at bounding box center [53, 110] width 38 height 14
select select
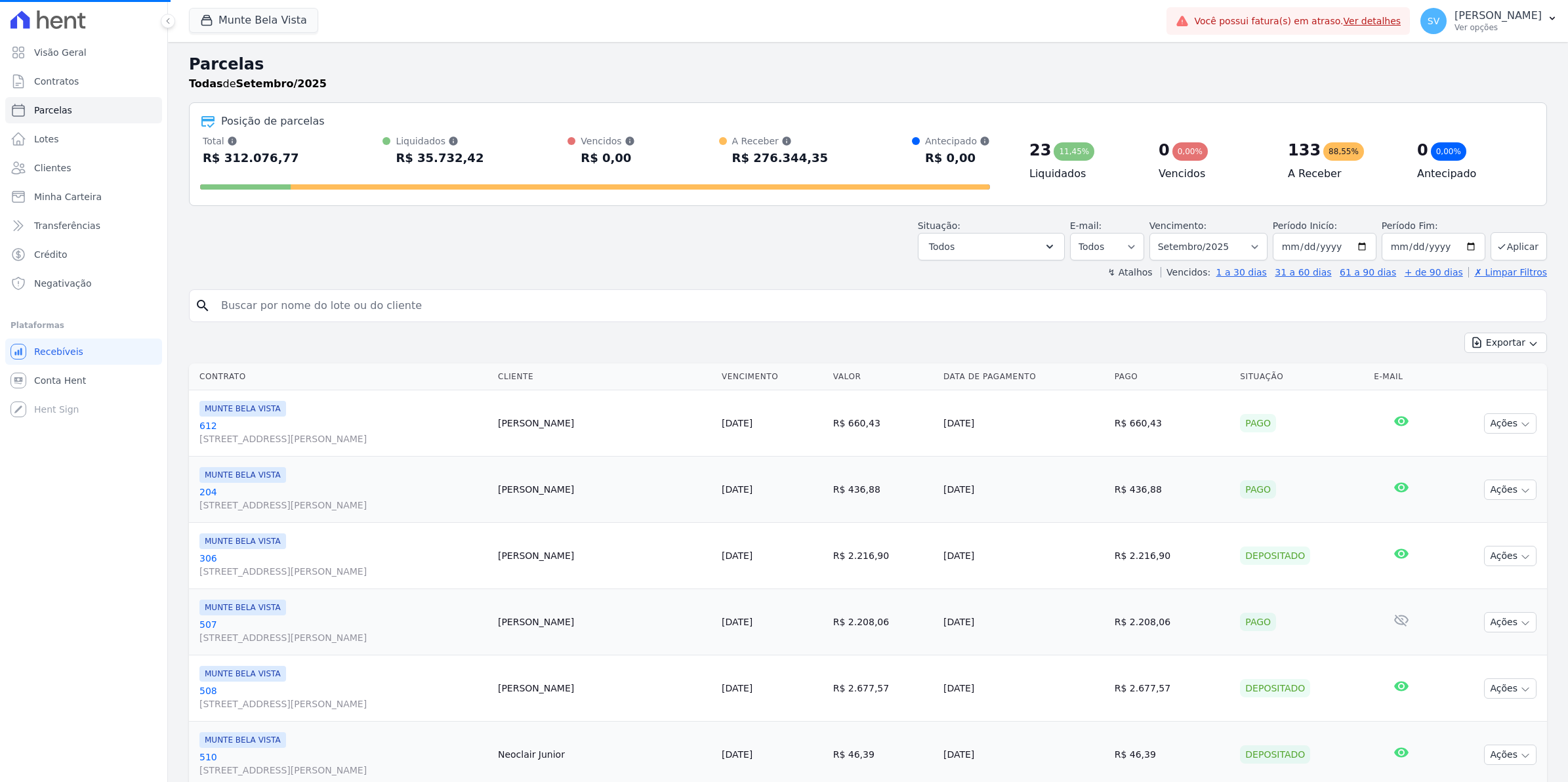
select select
click at [241, 306] on input "search" at bounding box center [877, 305] width 1328 height 26
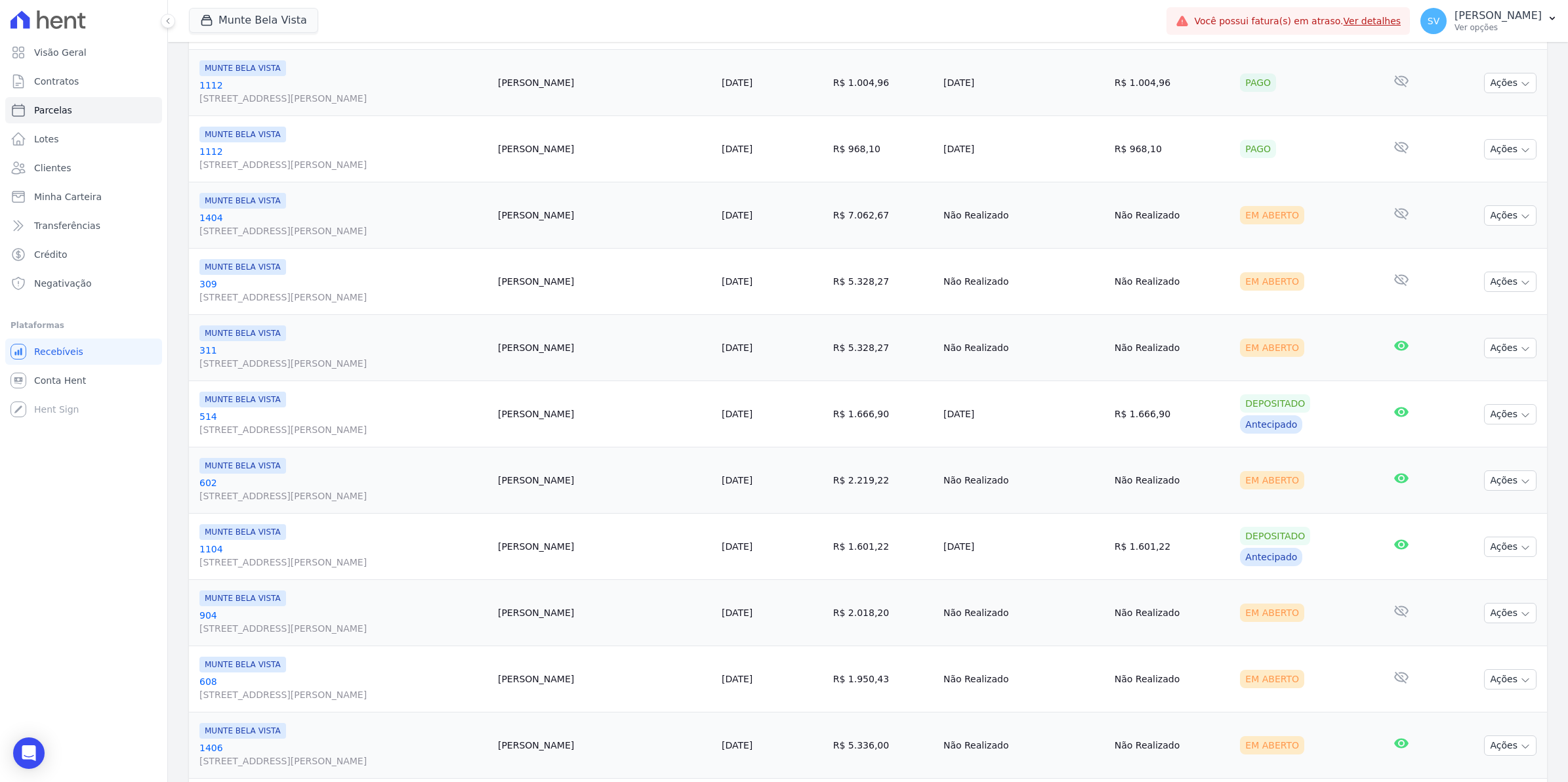
scroll to position [1326, 0]
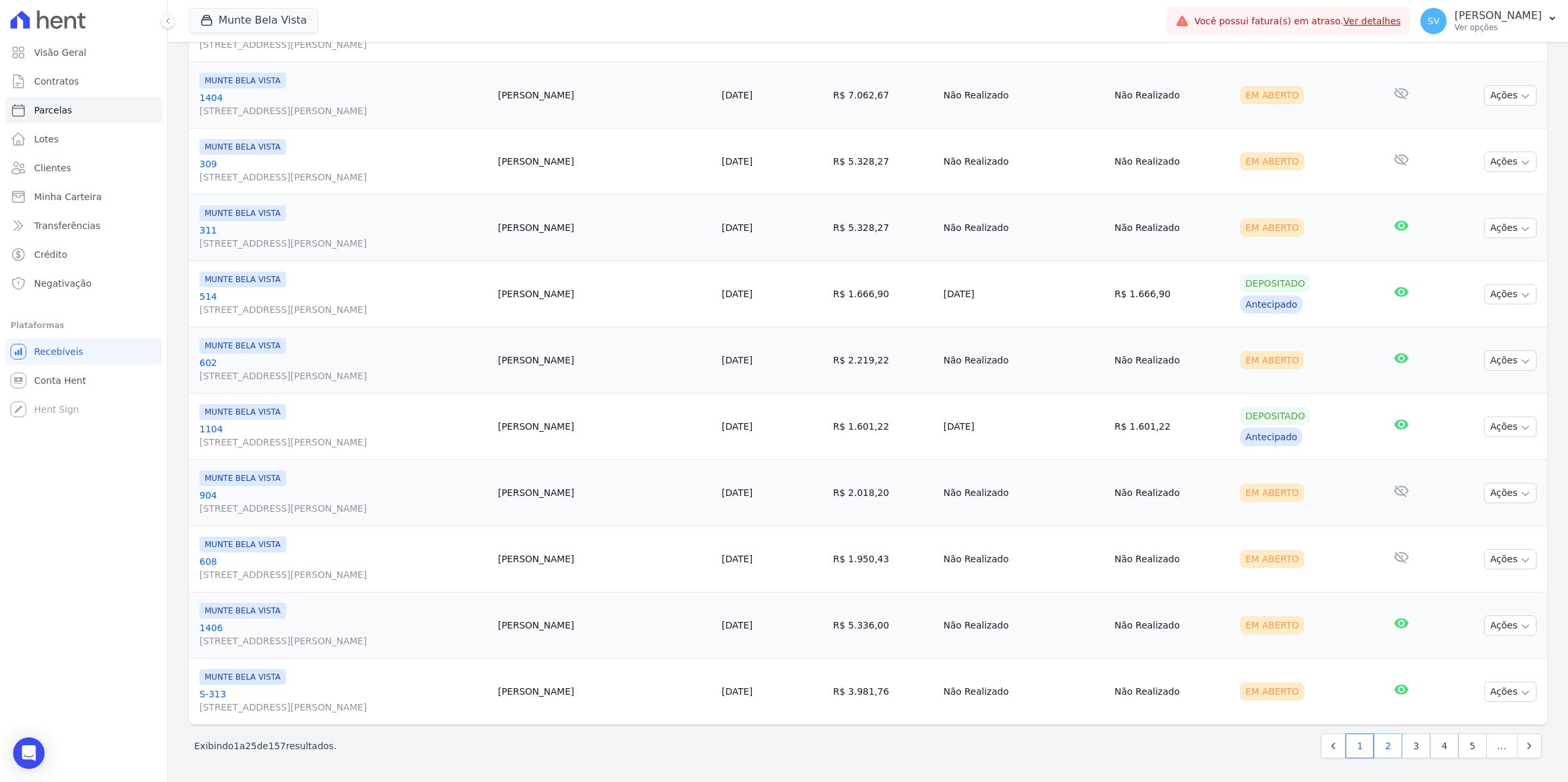
click at [1385, 745] on link "2" at bounding box center [1388, 745] width 28 height 25
select select
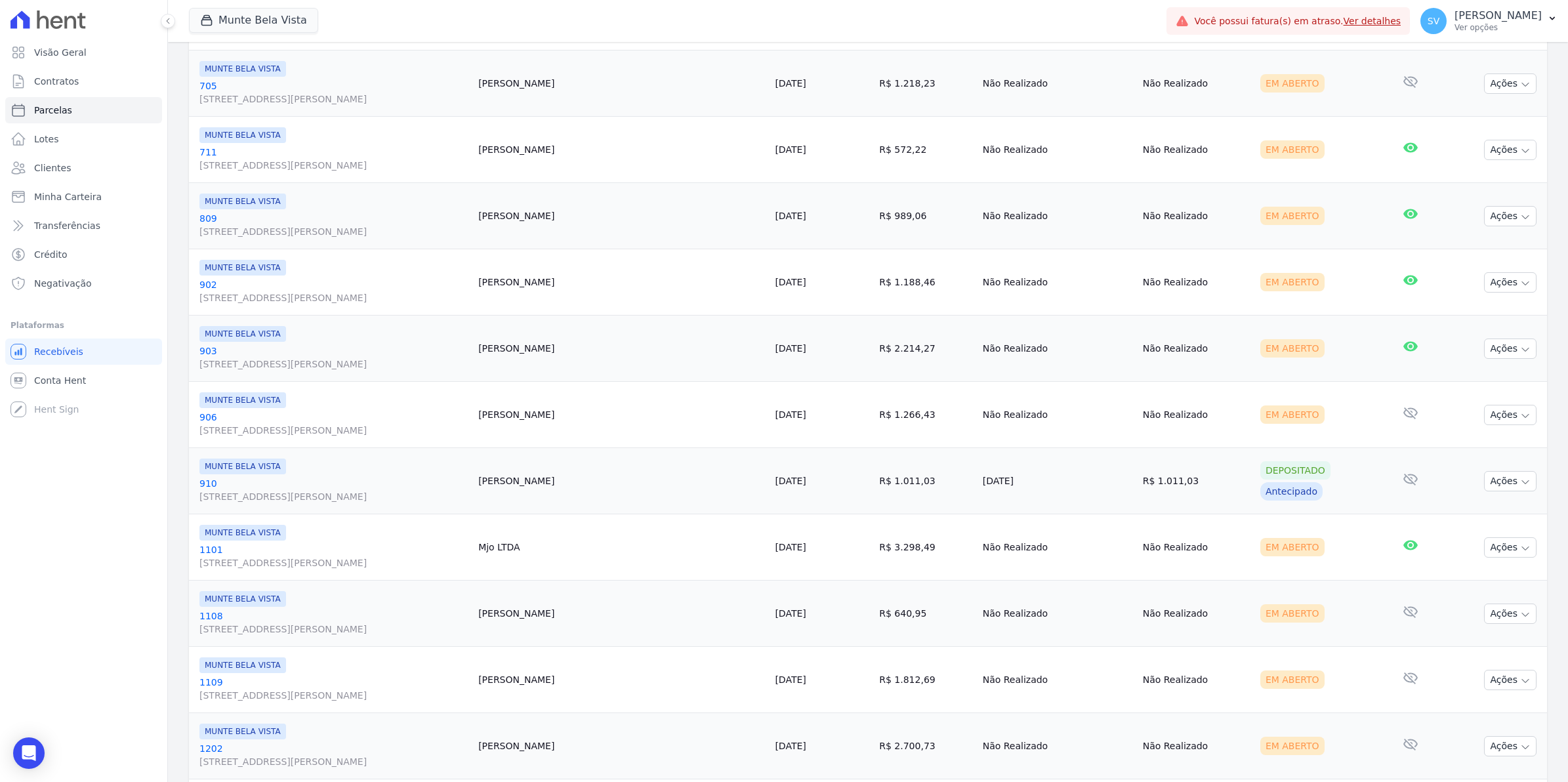
scroll to position [1326, 0]
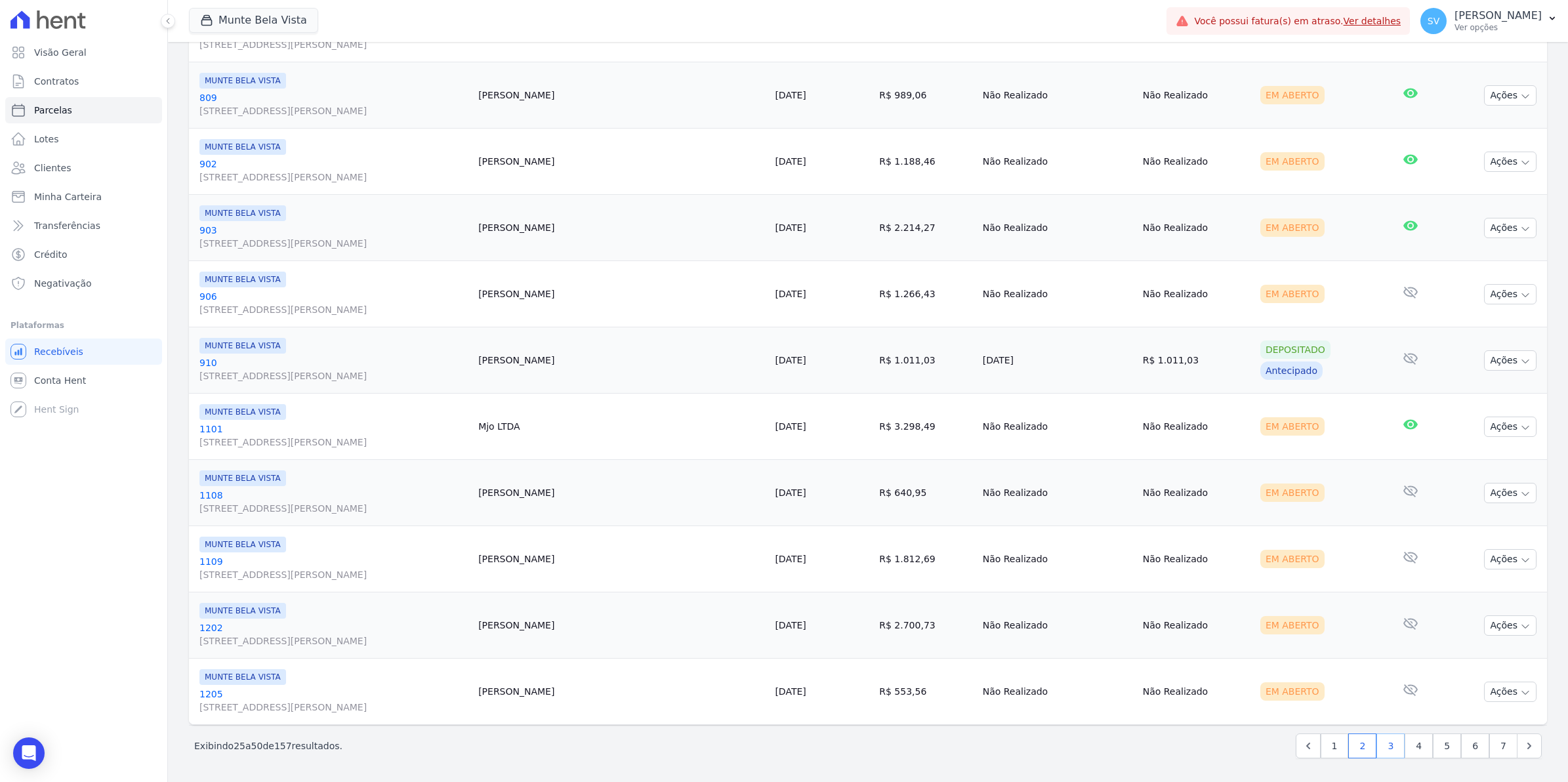
click at [1388, 749] on link "3" at bounding box center [1390, 745] width 28 height 25
select select
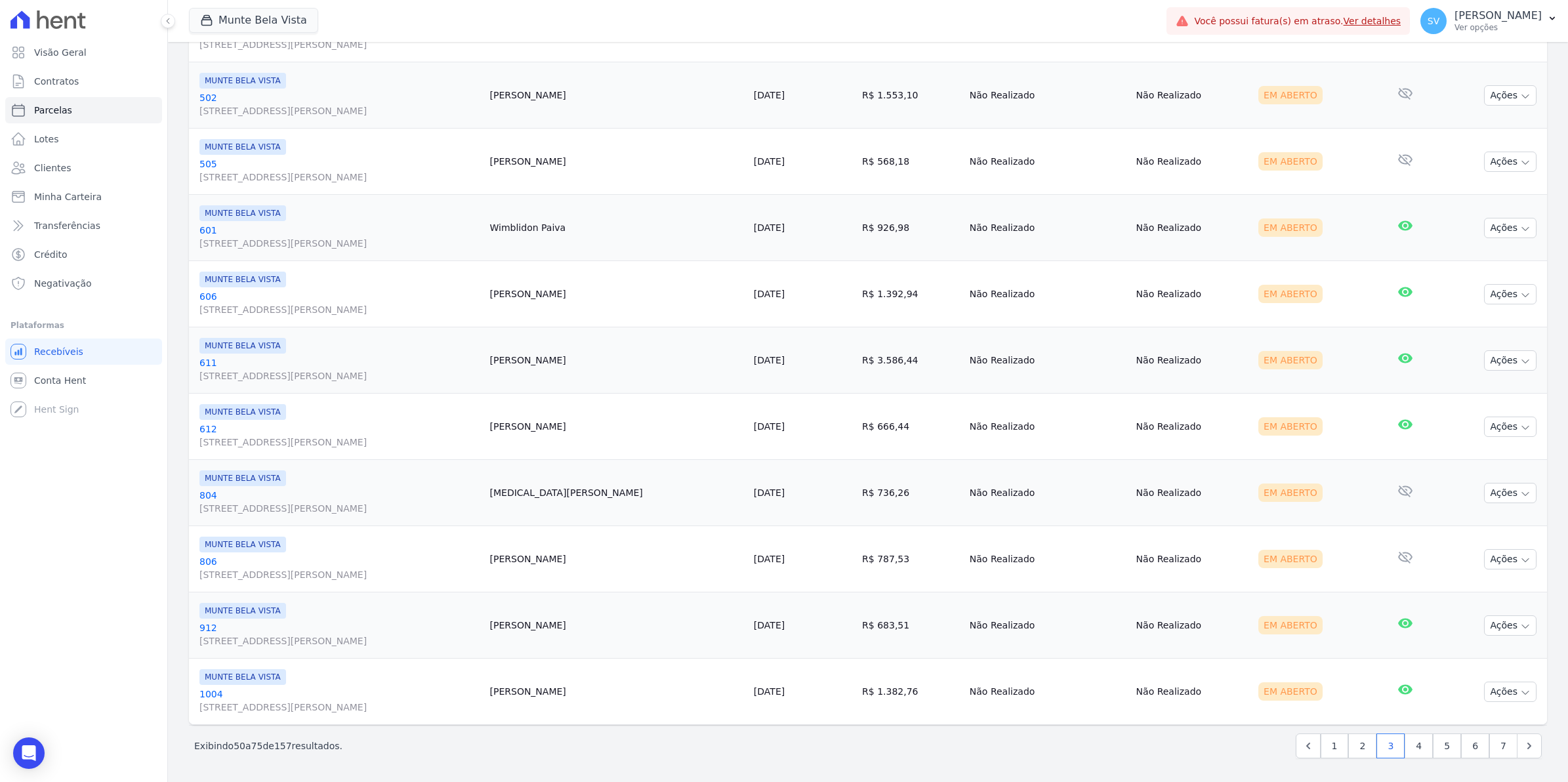
scroll to position [1326, 0]
click at [1408, 751] on link "4" at bounding box center [1419, 745] width 28 height 25
select select
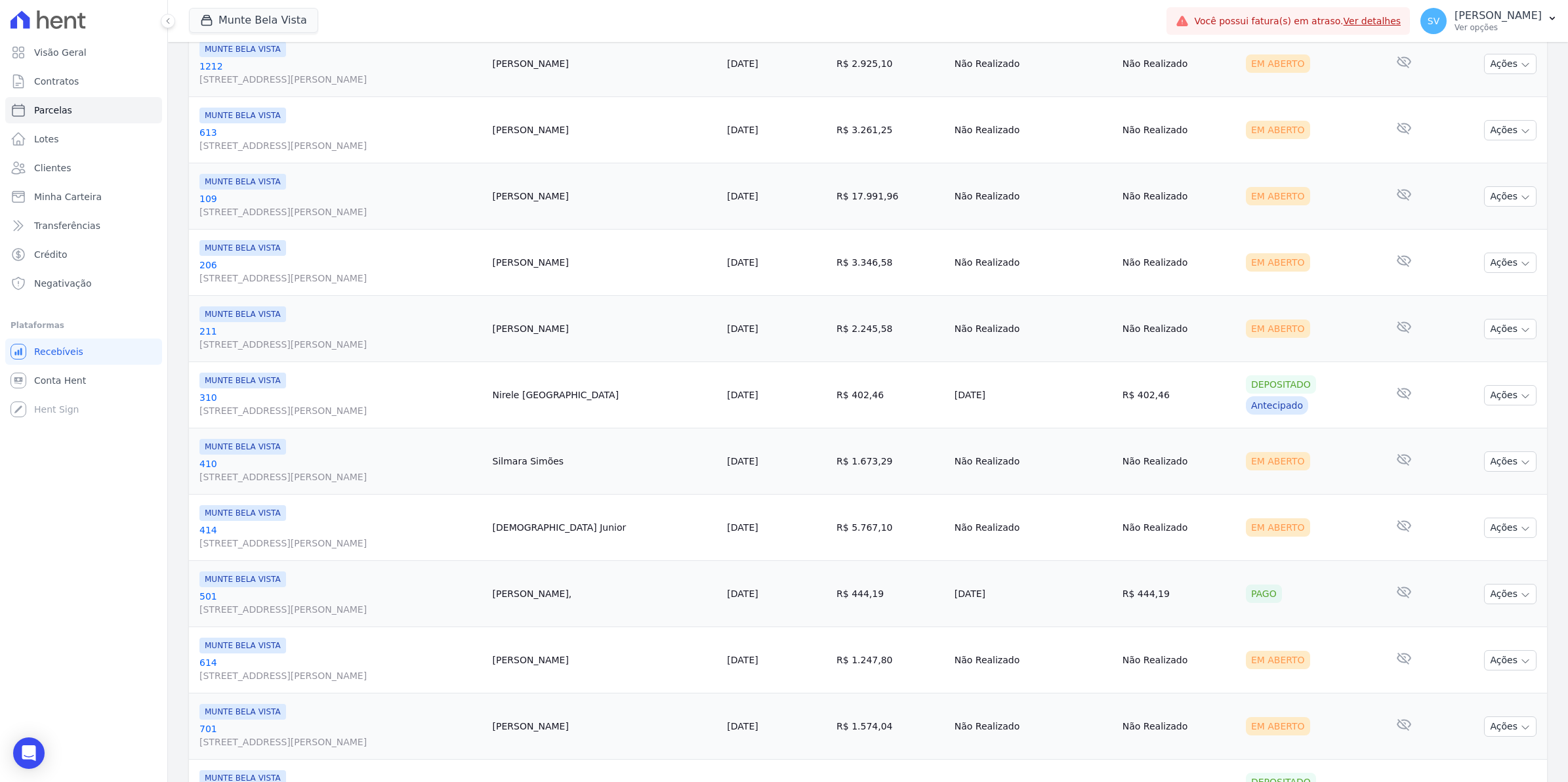
scroll to position [1326, 0]
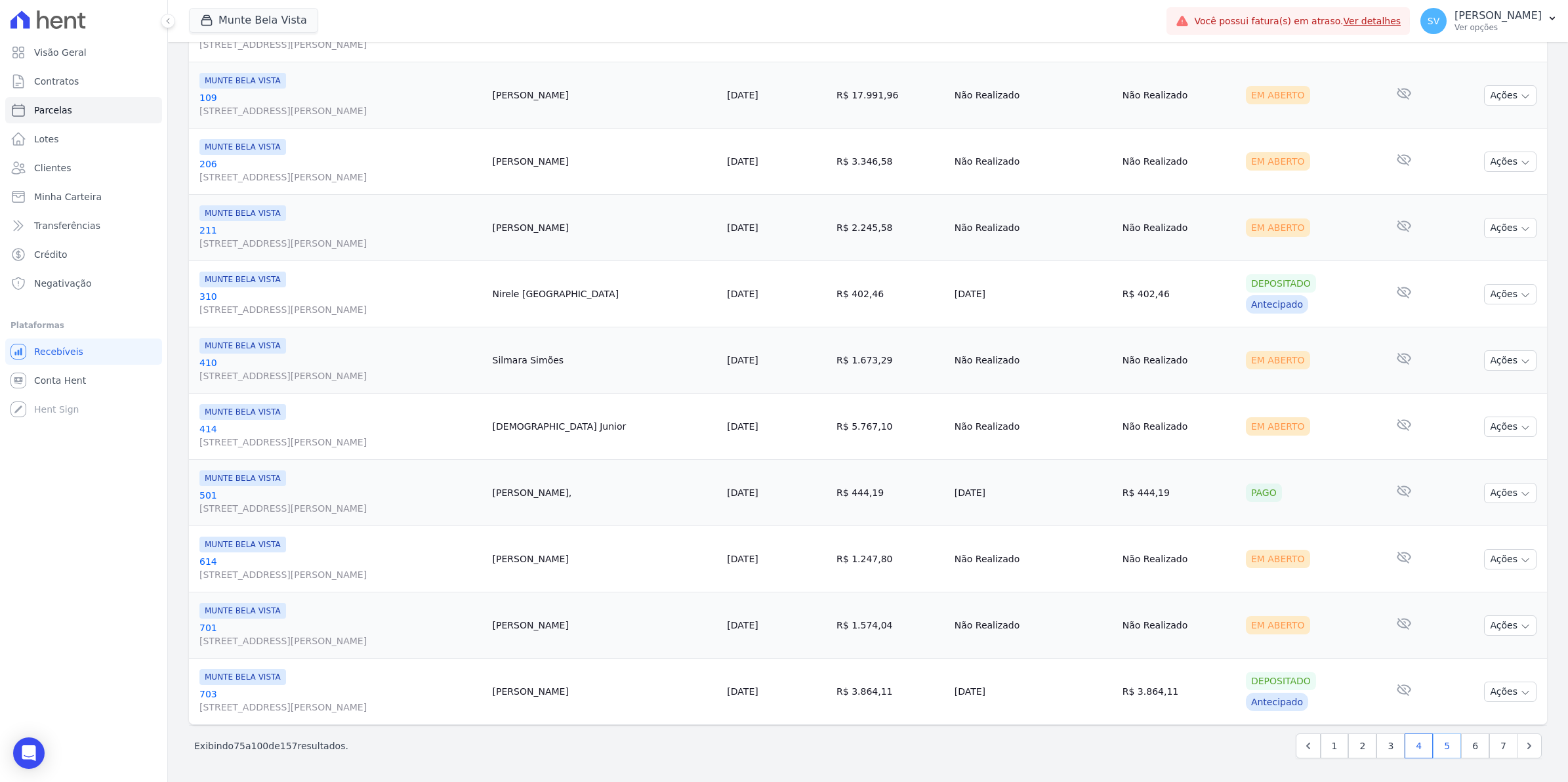
click at [1433, 750] on link "5" at bounding box center [1446, 745] width 28 height 25
select select
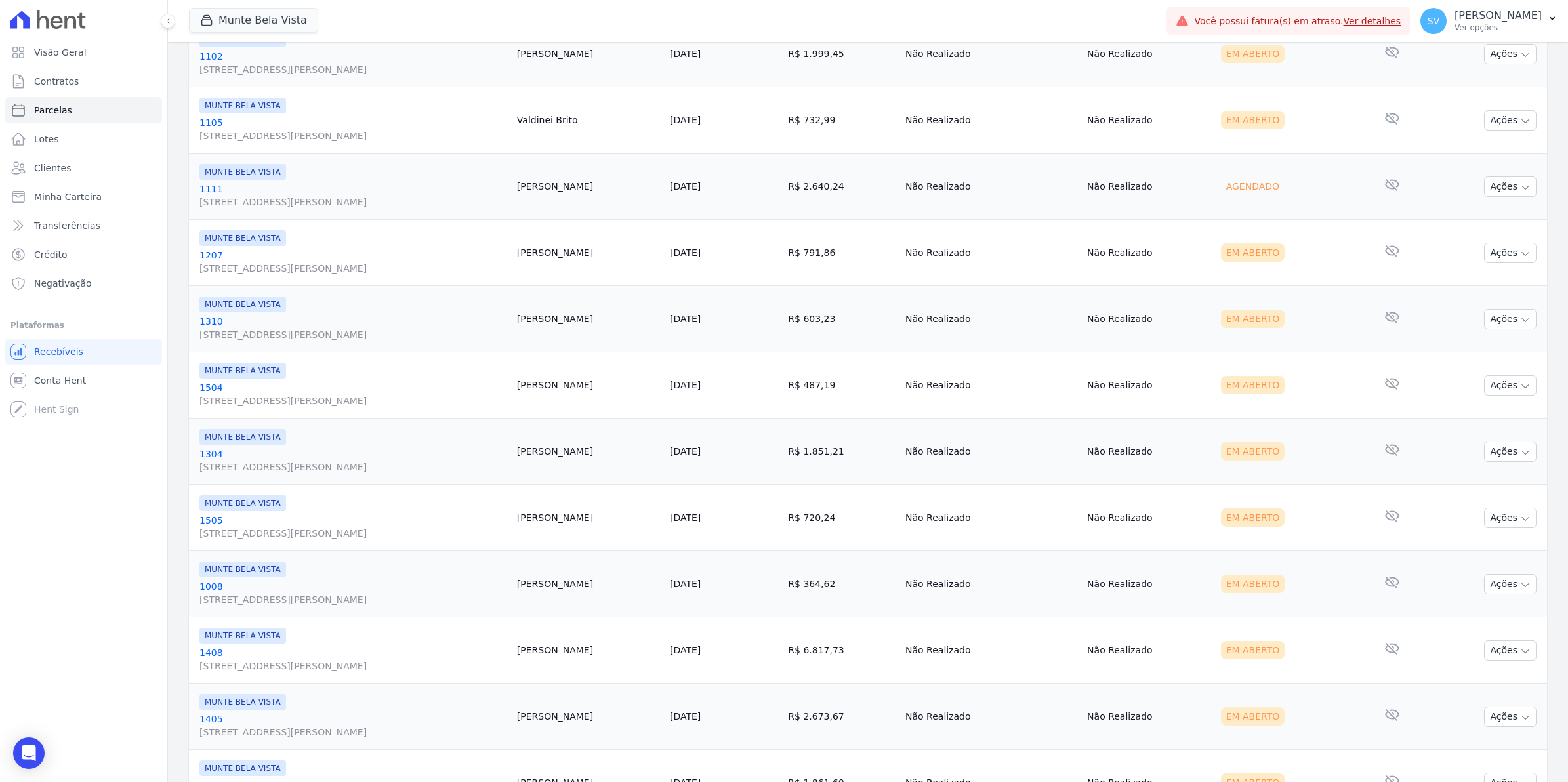
scroll to position [1326, 0]
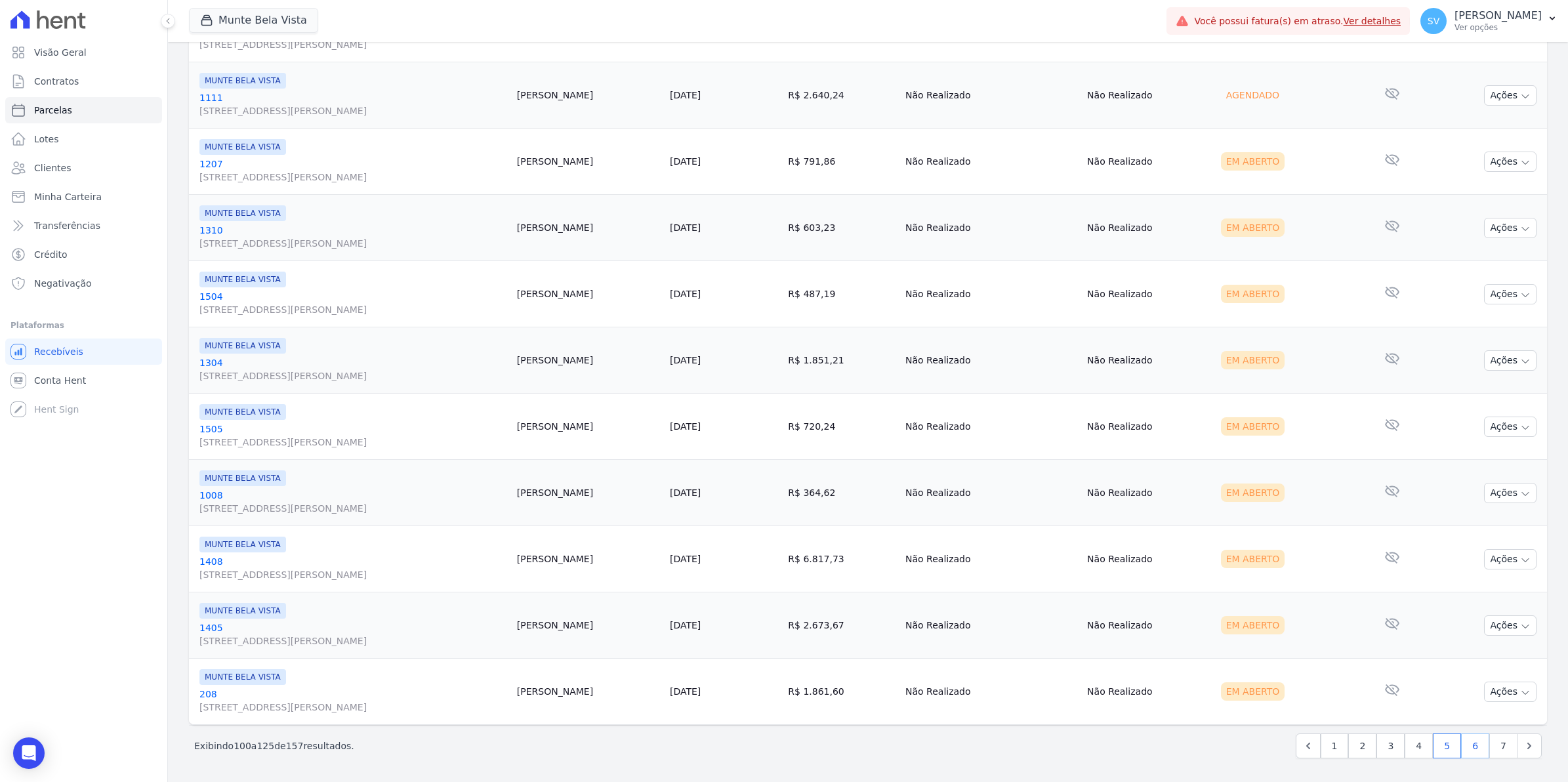
click at [1462, 749] on link "6" at bounding box center [1475, 745] width 28 height 25
select select
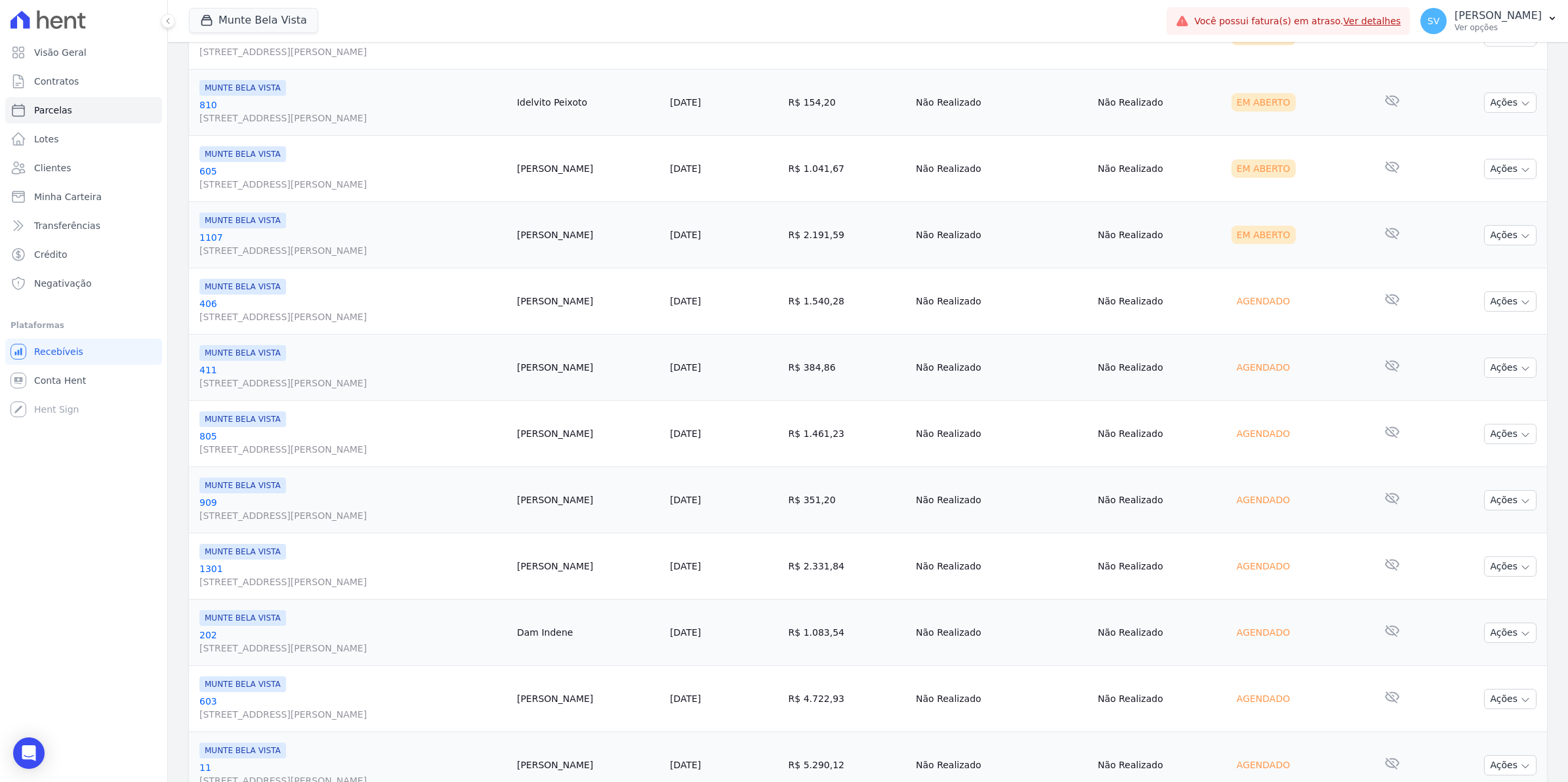
scroll to position [902, 0]
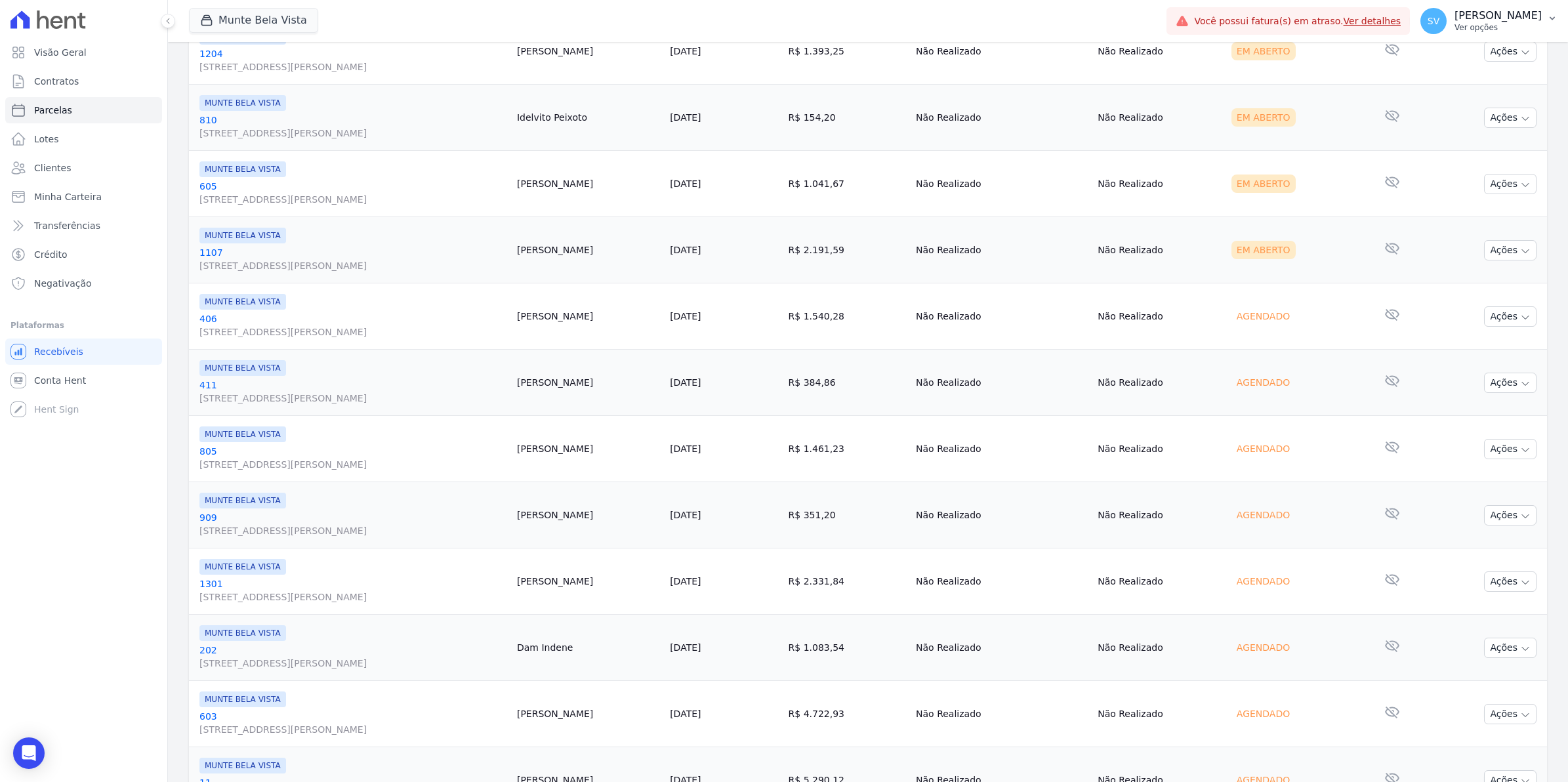
click at [1446, 29] on span "SV" at bounding box center [1433, 21] width 26 height 26
click at [1460, 120] on link "Importar remessas" at bounding box center [1484, 115] width 168 height 24
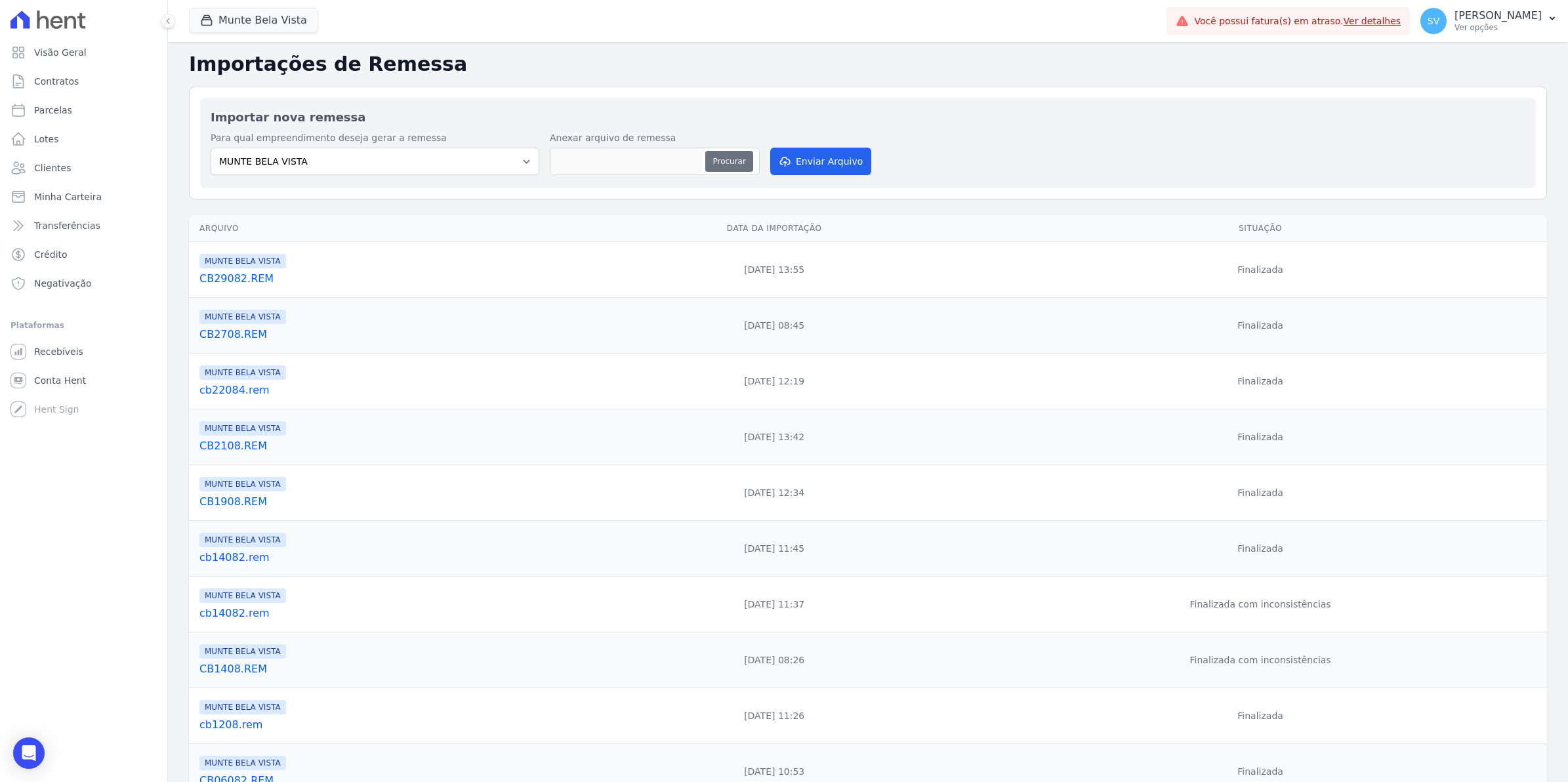
click at [728, 163] on button "Procurar" at bounding box center [728, 161] width 47 height 21
type input "CB2908.REM"
click at [838, 164] on button "Enviar Arquivo" at bounding box center [820, 161] width 101 height 28
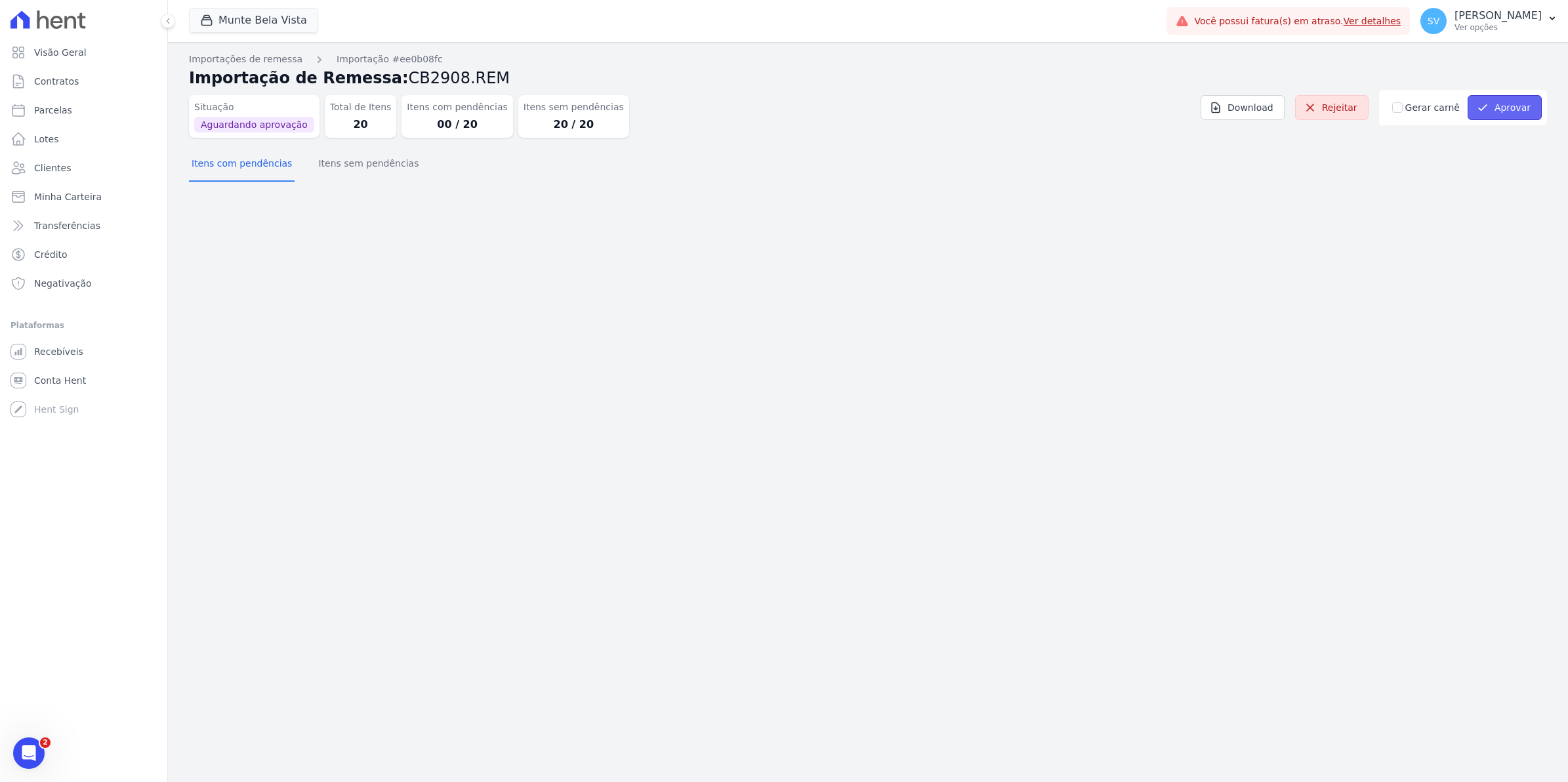
click at [1497, 108] on button "Aprovar" at bounding box center [1504, 107] width 74 height 25
click at [1386, 18] on link "Ver detalhes" at bounding box center [1372, 21] width 58 height 10
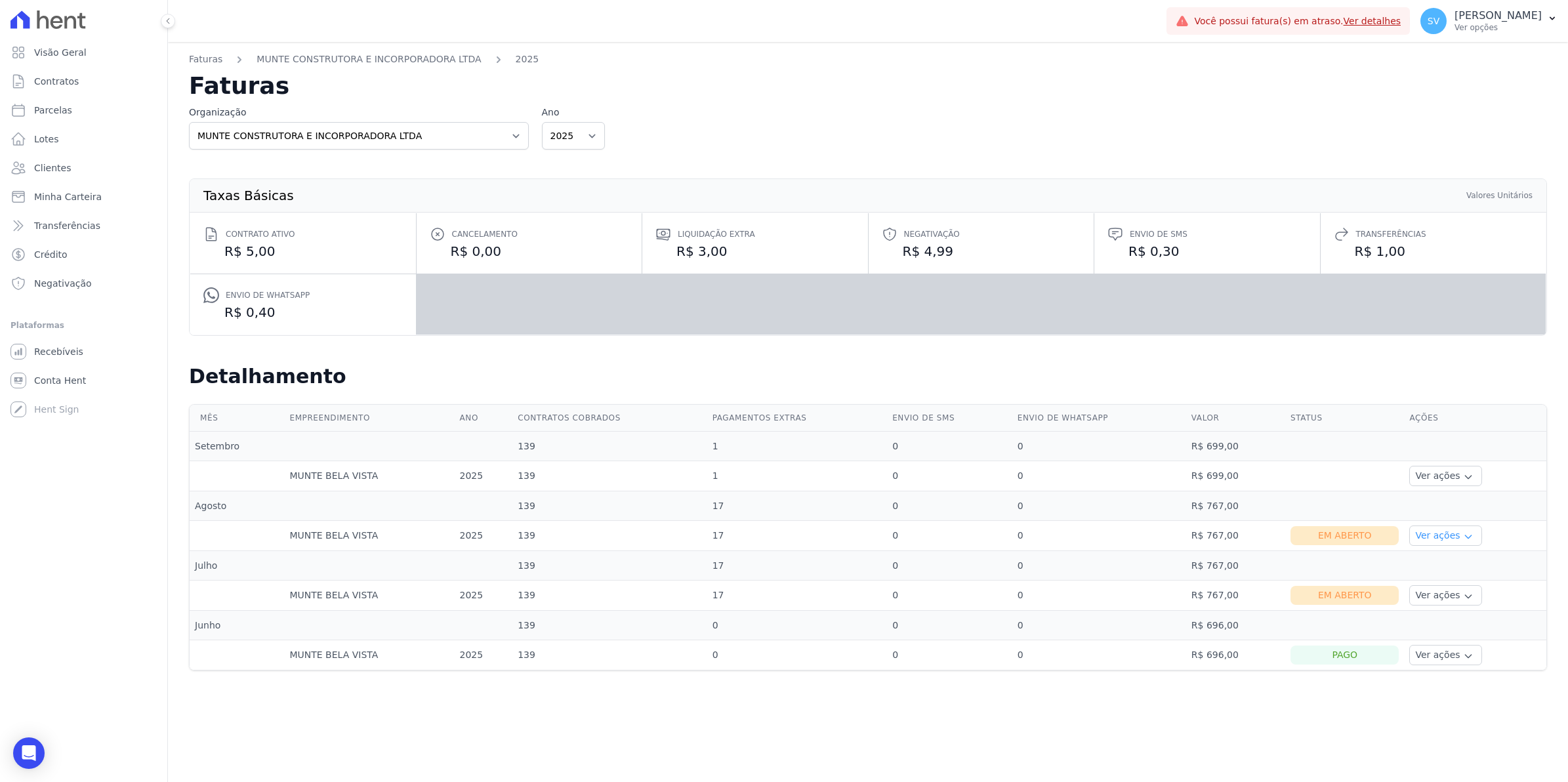
click at [1463, 536] on icon "button" at bounding box center [1468, 536] width 10 height 10
click at [1448, 576] on link "Ver boleto" at bounding box center [1463, 571] width 97 height 14
click at [1465, 538] on icon "button" at bounding box center [1467, 537] width 6 height 3
click at [1455, 588] on link "Nota fiscal eletrônica" at bounding box center [1463, 587] width 97 height 14
click at [1450, 571] on link "Ver boleto" at bounding box center [1463, 571] width 97 height 14
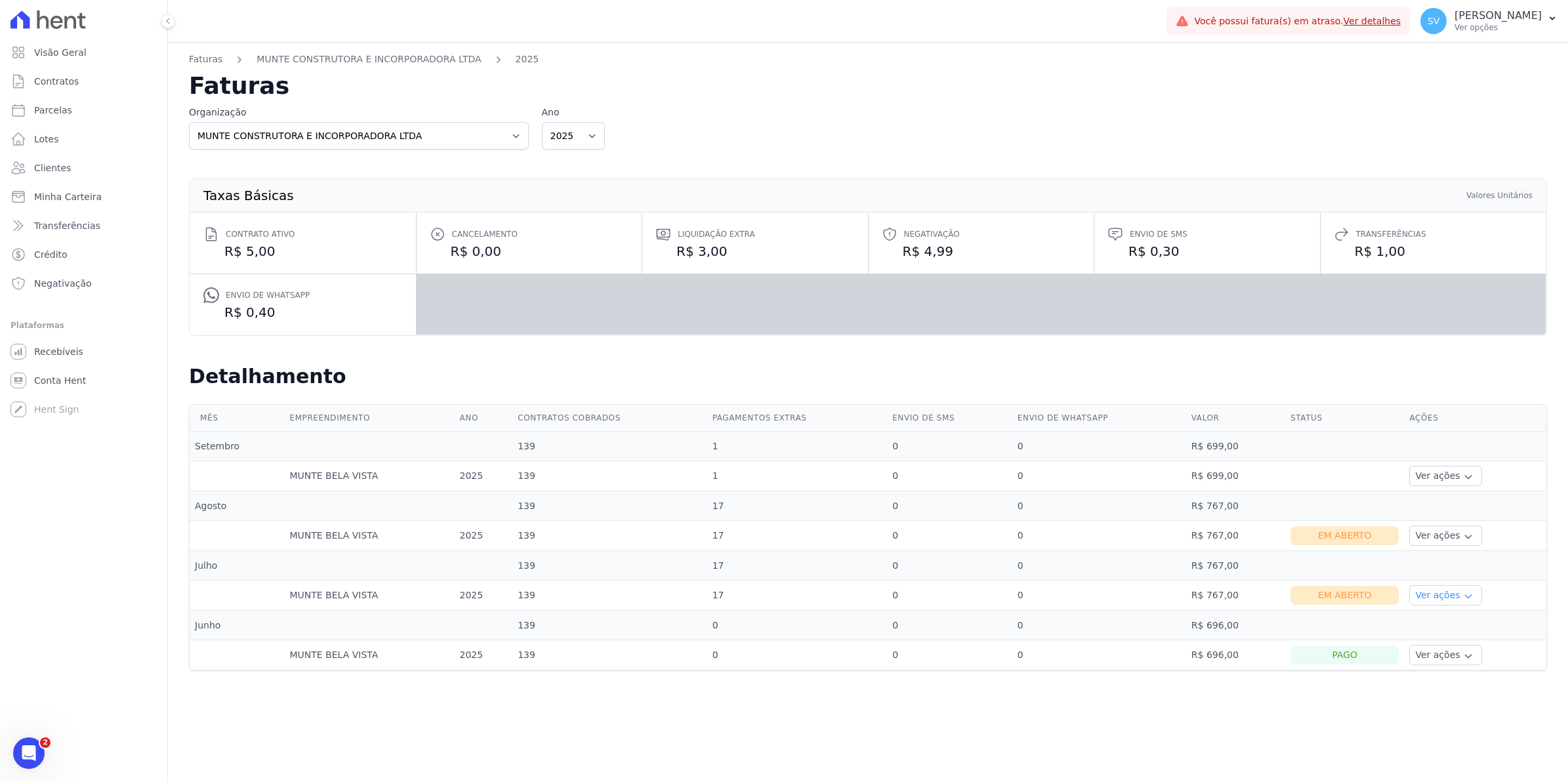
click at [1469, 596] on button "Ver ações" at bounding box center [1445, 595] width 72 height 21
click at [1452, 632] on link "Ver boleto" at bounding box center [1463, 631] width 97 height 14
click at [1463, 598] on icon "button" at bounding box center [1468, 596] width 10 height 10
click at [1451, 646] on link "Nota fiscal eletrônica" at bounding box center [1463, 648] width 97 height 14
drag, startPoint x: 1401, startPoint y: 713, endPoint x: 1401, endPoint y: 672, distance: 41.0
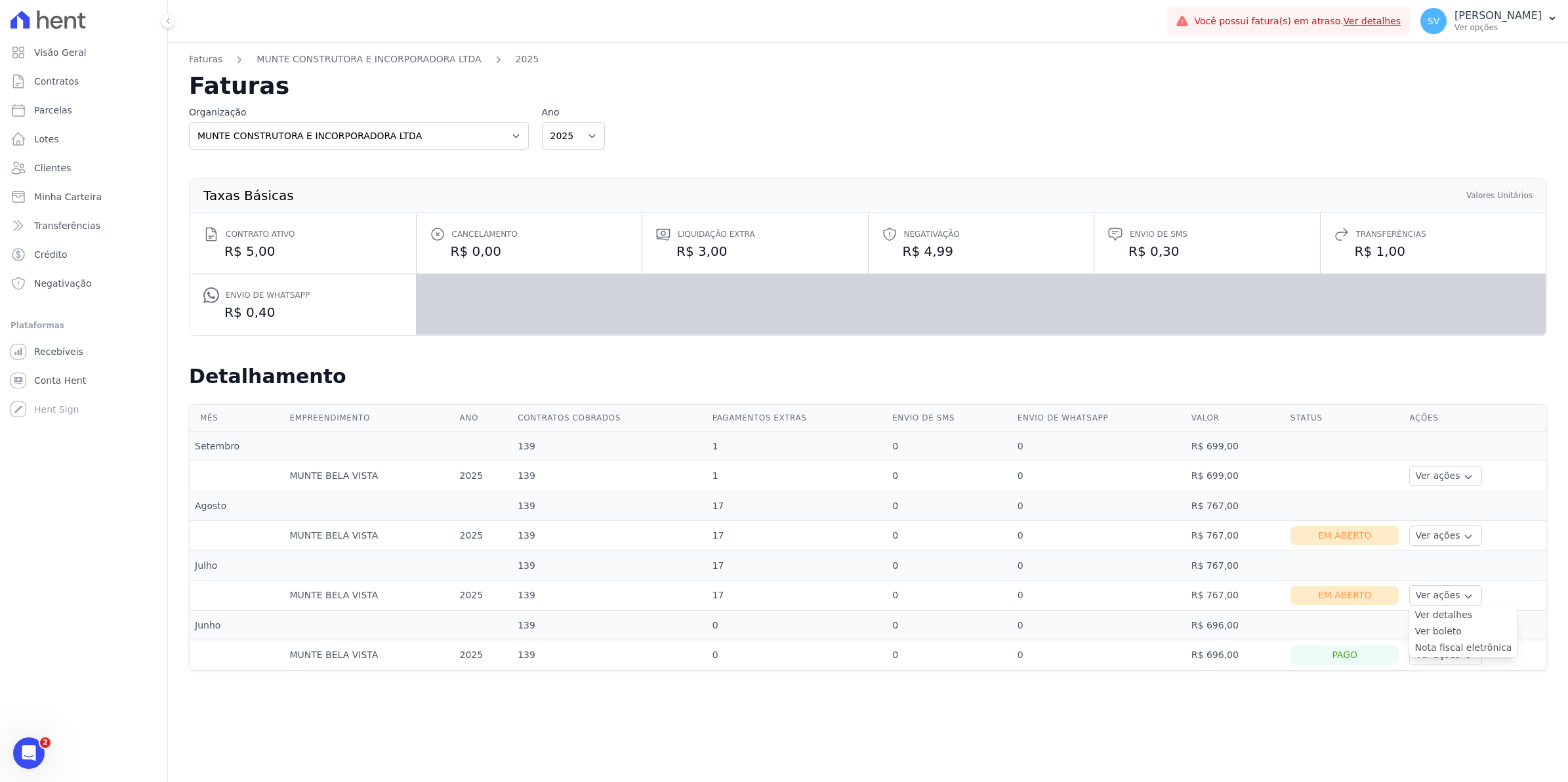
click at [1392, 700] on div "Faturas MUNTE CONSTRUTORA E INCORPORADORA LTDA 2025 Faturas Organização MUNTE C…" at bounding box center [868, 412] width 1400 height 740
click at [56, 355] on span "Recebíveis" at bounding box center [59, 351] width 49 height 14
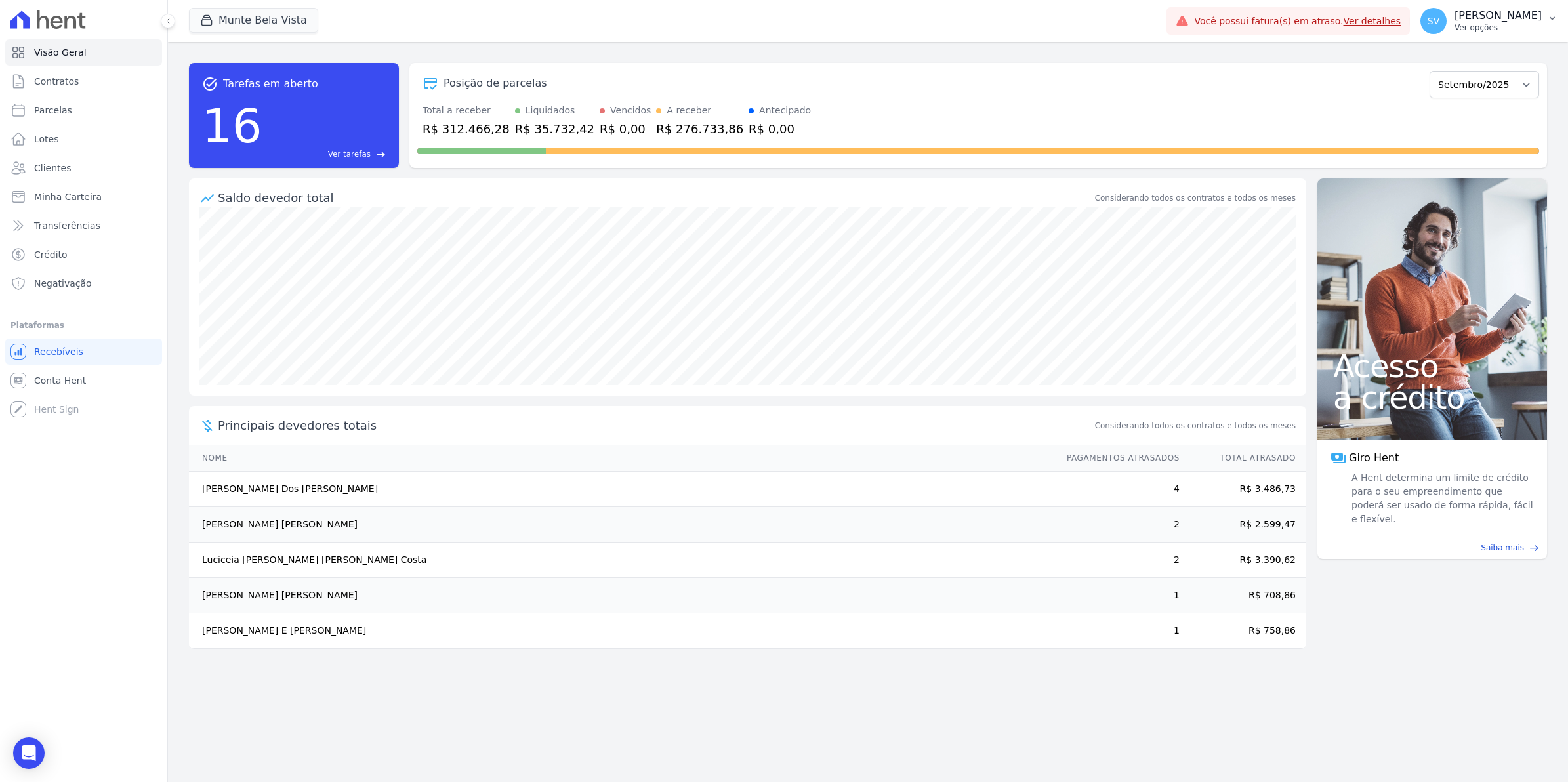
drag, startPoint x: 1454, startPoint y: 28, endPoint x: 1460, endPoint y: 33, distance: 7.8
click at [1458, 33] on div "SV [PERSON_NAME] Ver opções" at bounding box center [1481, 21] width 122 height 26
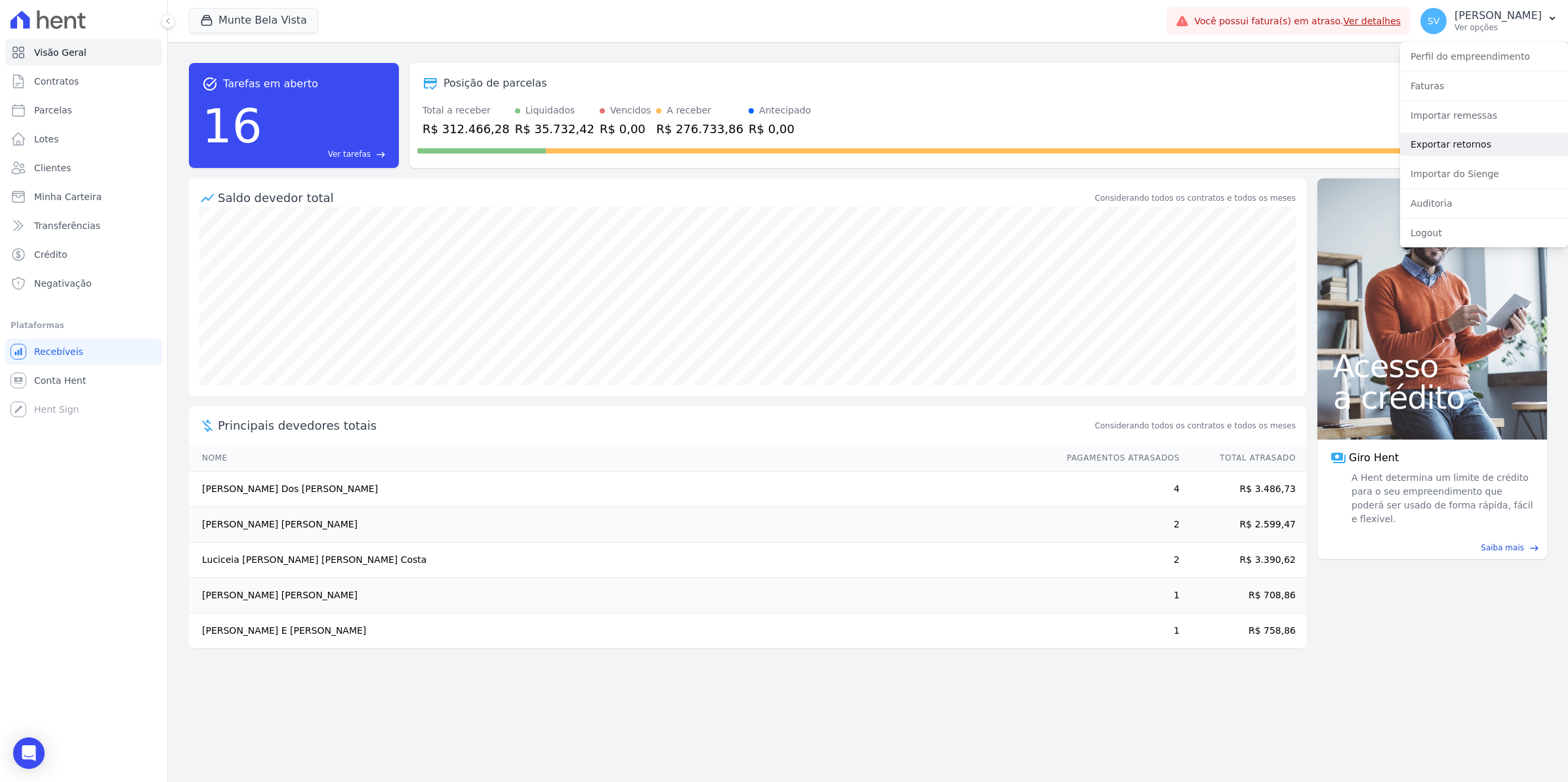
click at [1452, 143] on link "Exportar retornos" at bounding box center [1484, 145] width 168 height 24
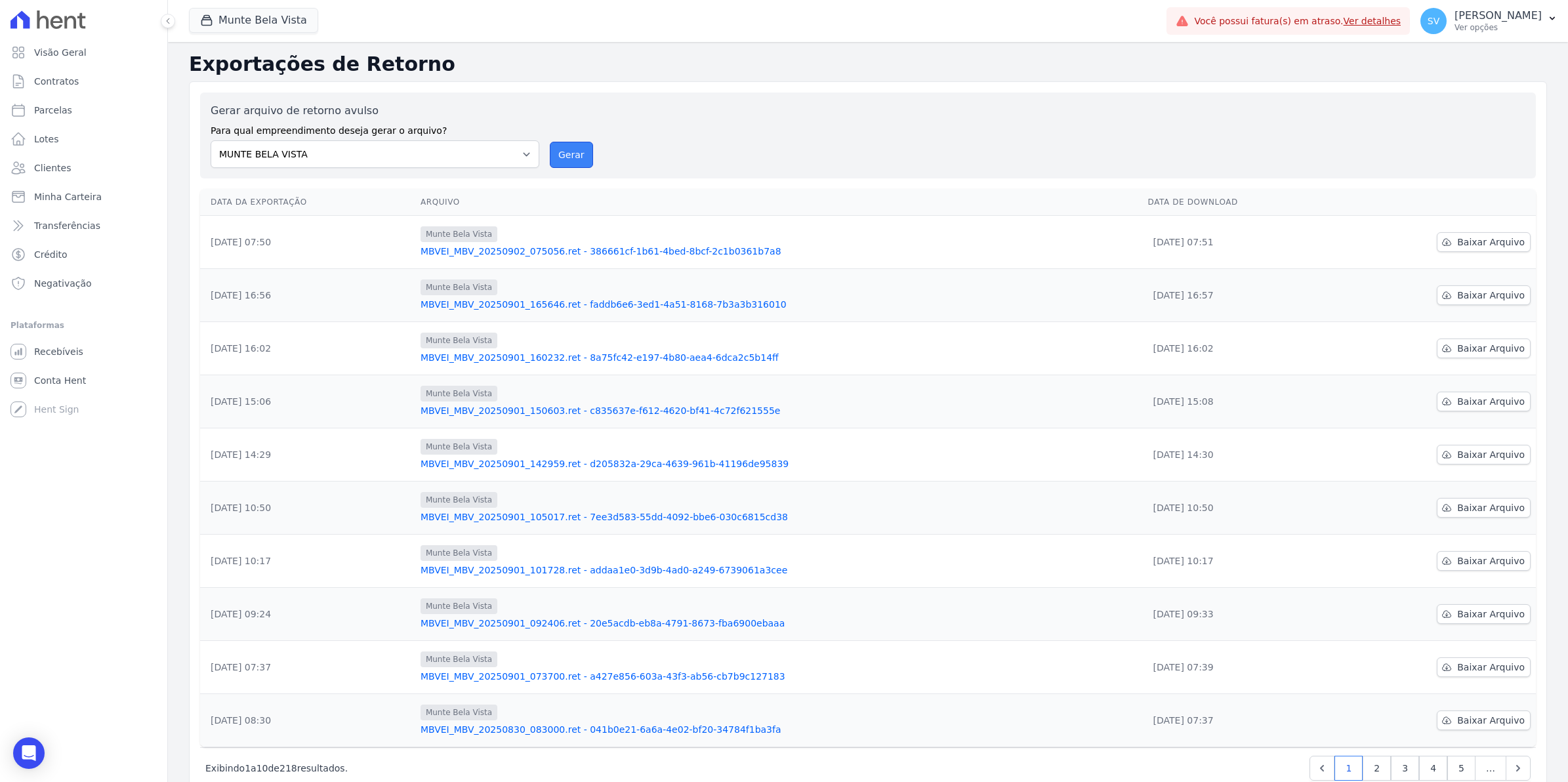
click at [566, 152] on button "Gerar" at bounding box center [571, 154] width 43 height 26
click at [566, 158] on button "Gerar" at bounding box center [571, 154] width 43 height 26
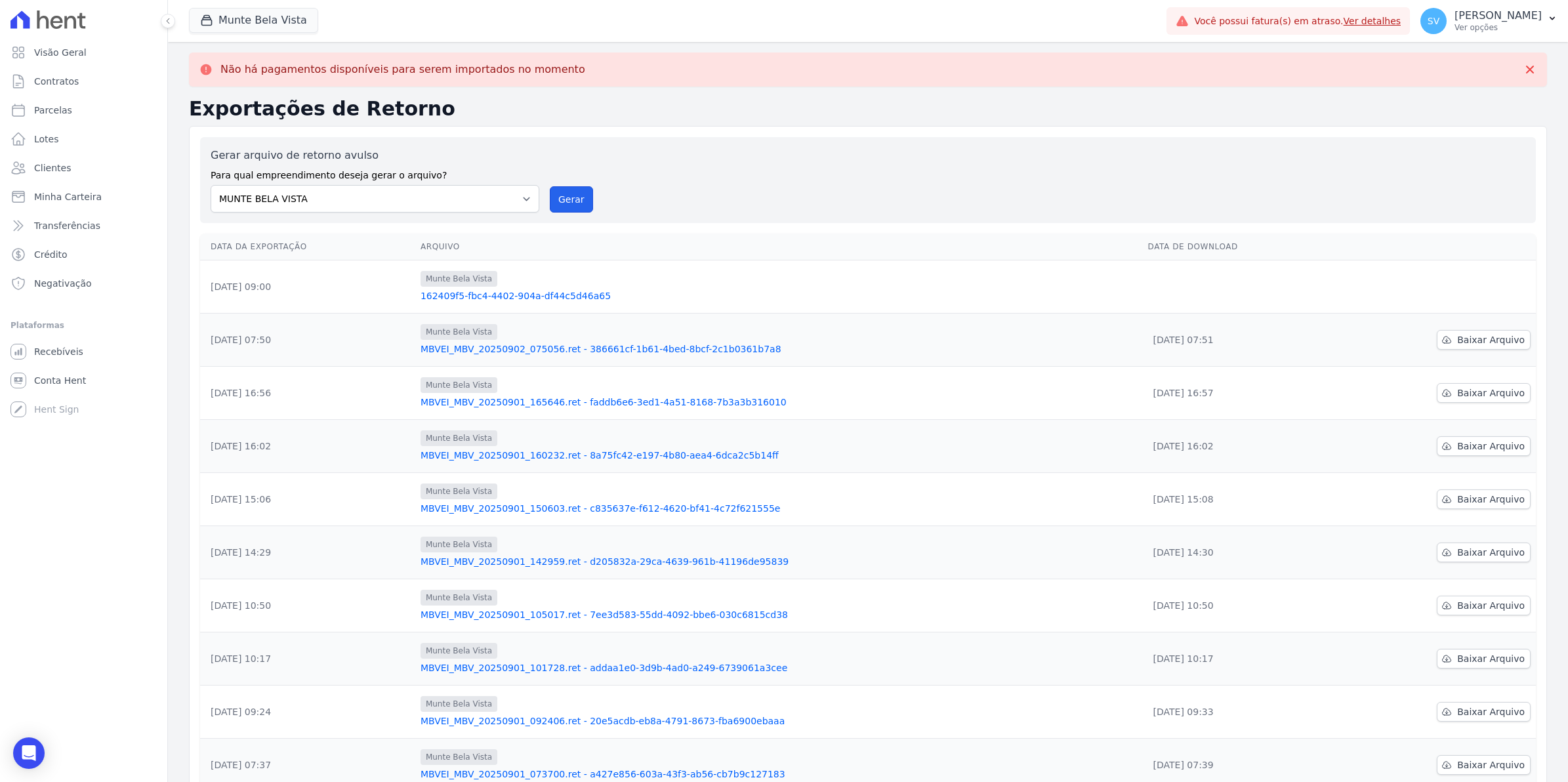
click at [579, 195] on button "Gerar" at bounding box center [571, 199] width 43 height 26
click at [571, 205] on button "Gerar" at bounding box center [571, 199] width 43 height 26
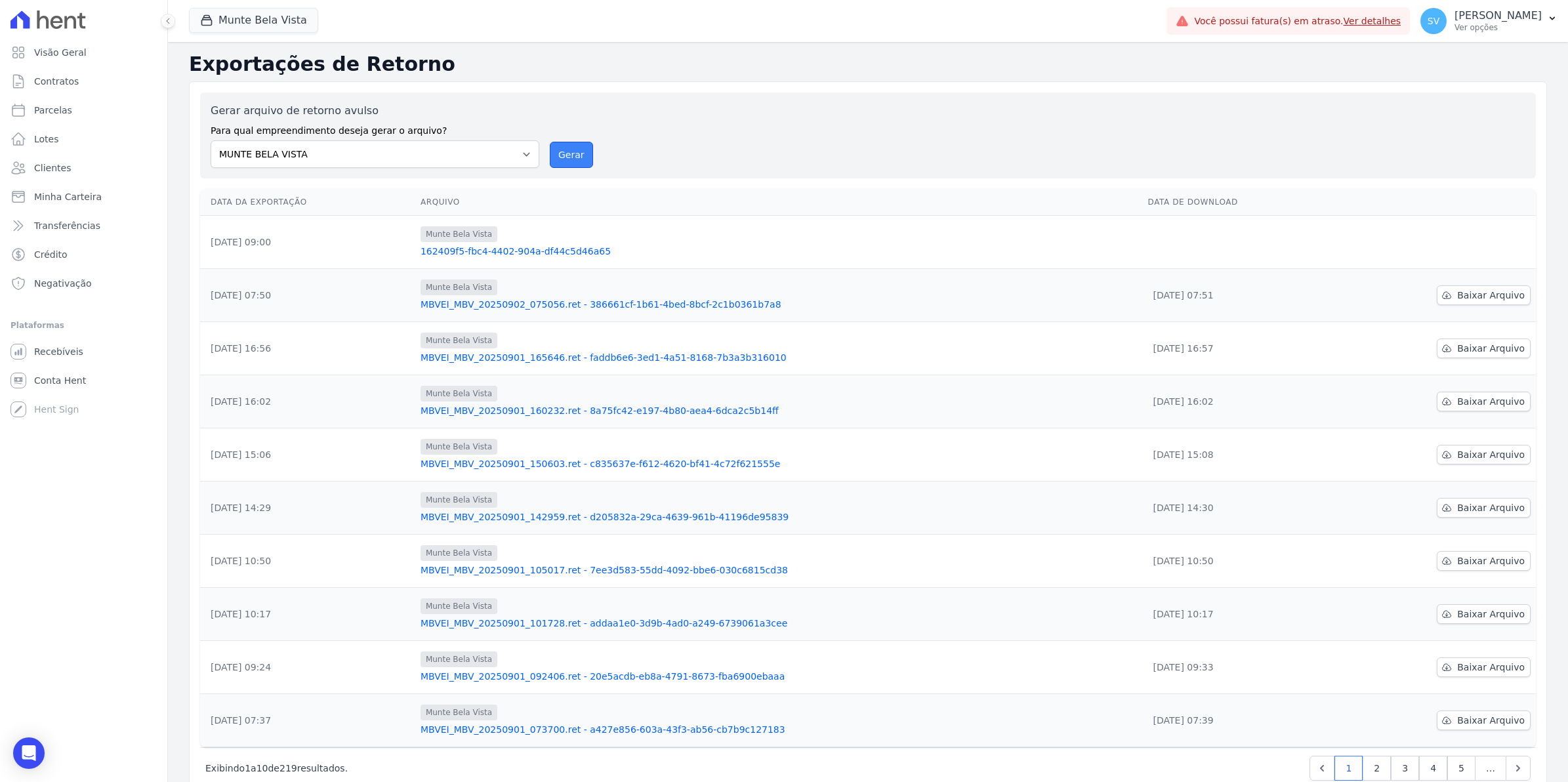
click at [571, 155] on button "Gerar" at bounding box center [571, 154] width 43 height 26
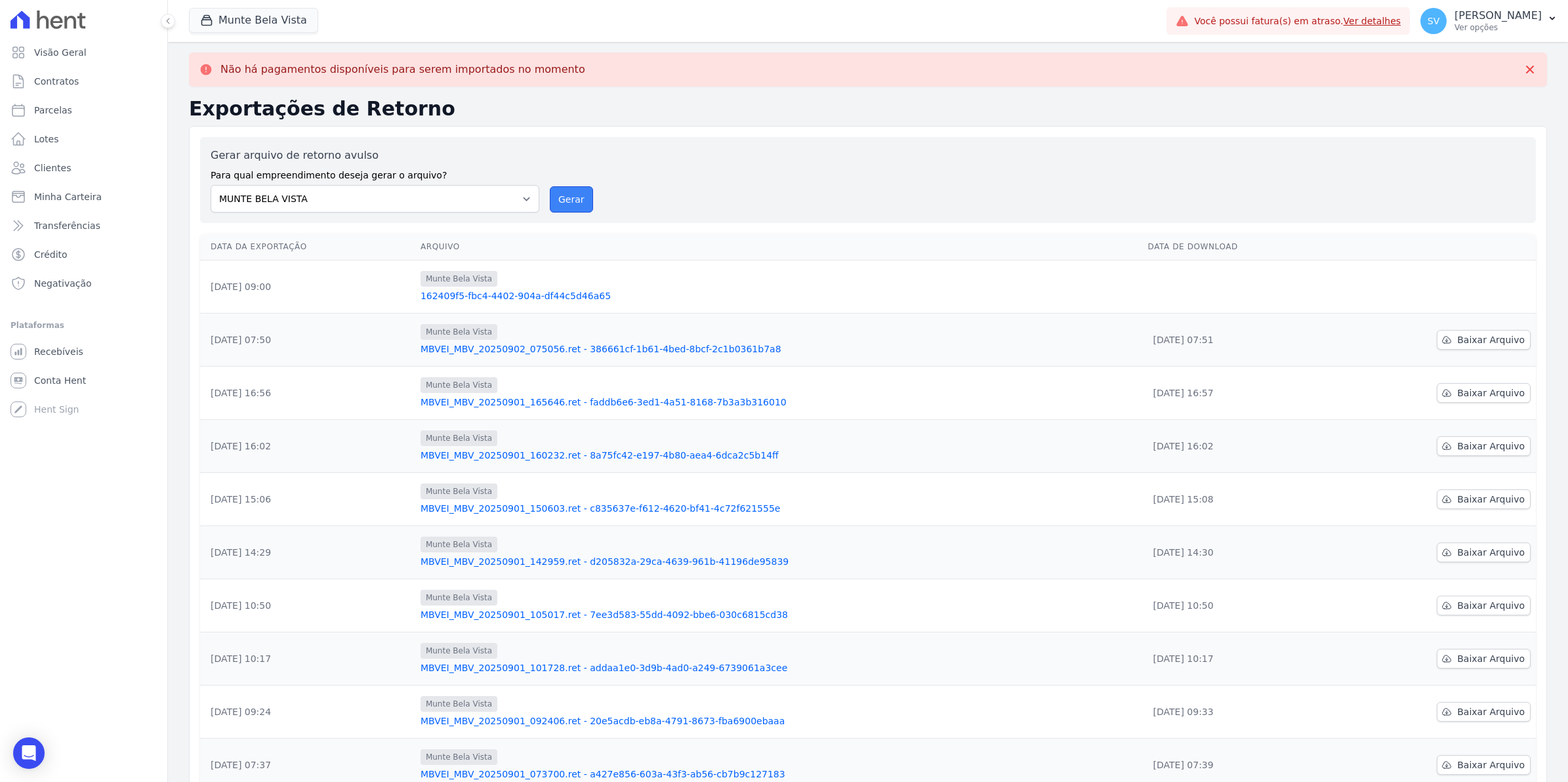
click at [572, 200] on button "Gerar" at bounding box center [571, 199] width 43 height 26
click at [563, 200] on button "Gerar" at bounding box center [571, 199] width 43 height 26
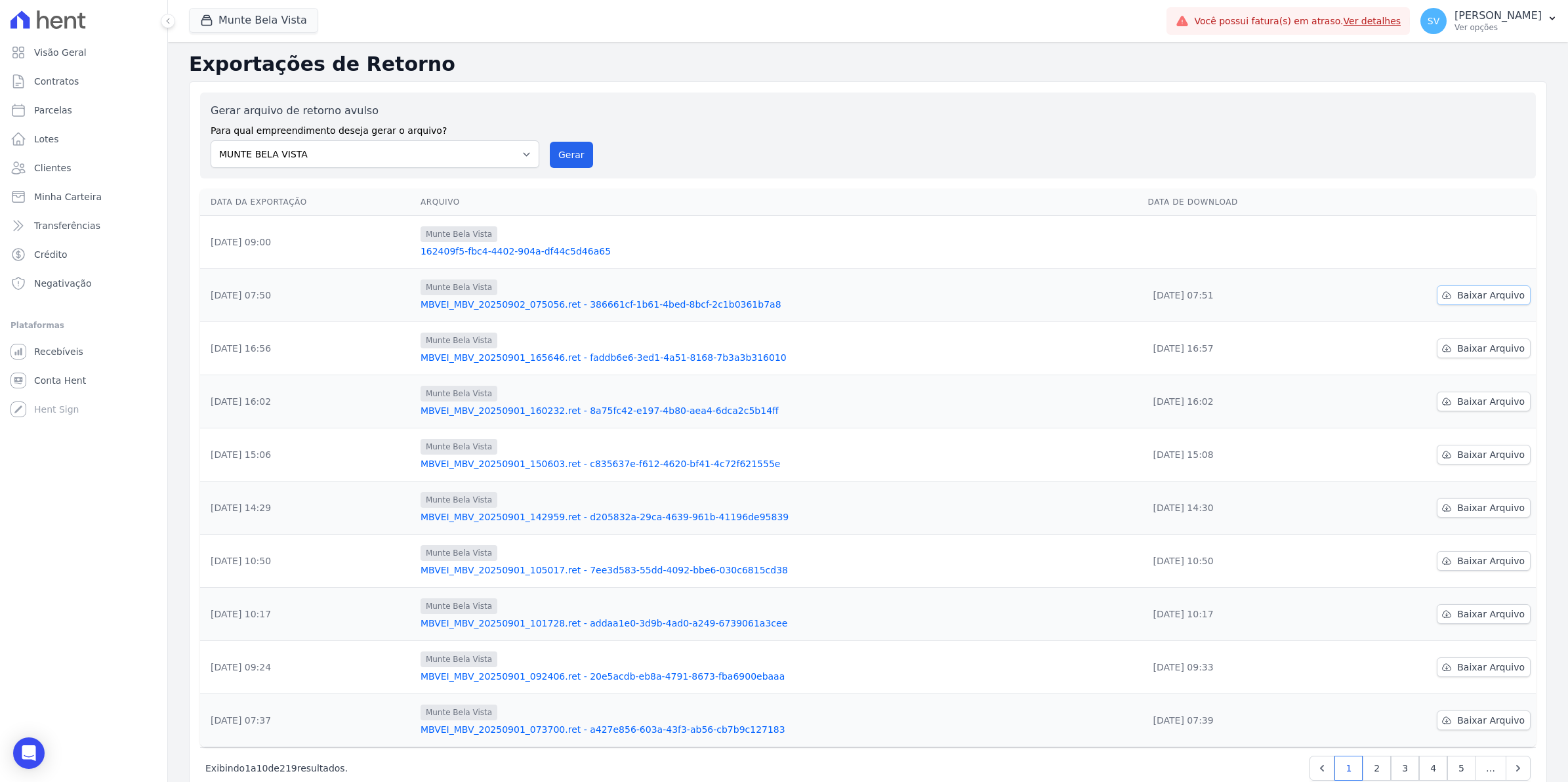
click at [1473, 296] on span "Baixar Arquivo" at bounding box center [1491, 295] width 68 height 14
drag, startPoint x: 572, startPoint y: 149, endPoint x: 864, endPoint y: 134, distance: 292.4
click at [572, 149] on button "Gerar" at bounding box center [571, 154] width 43 height 26
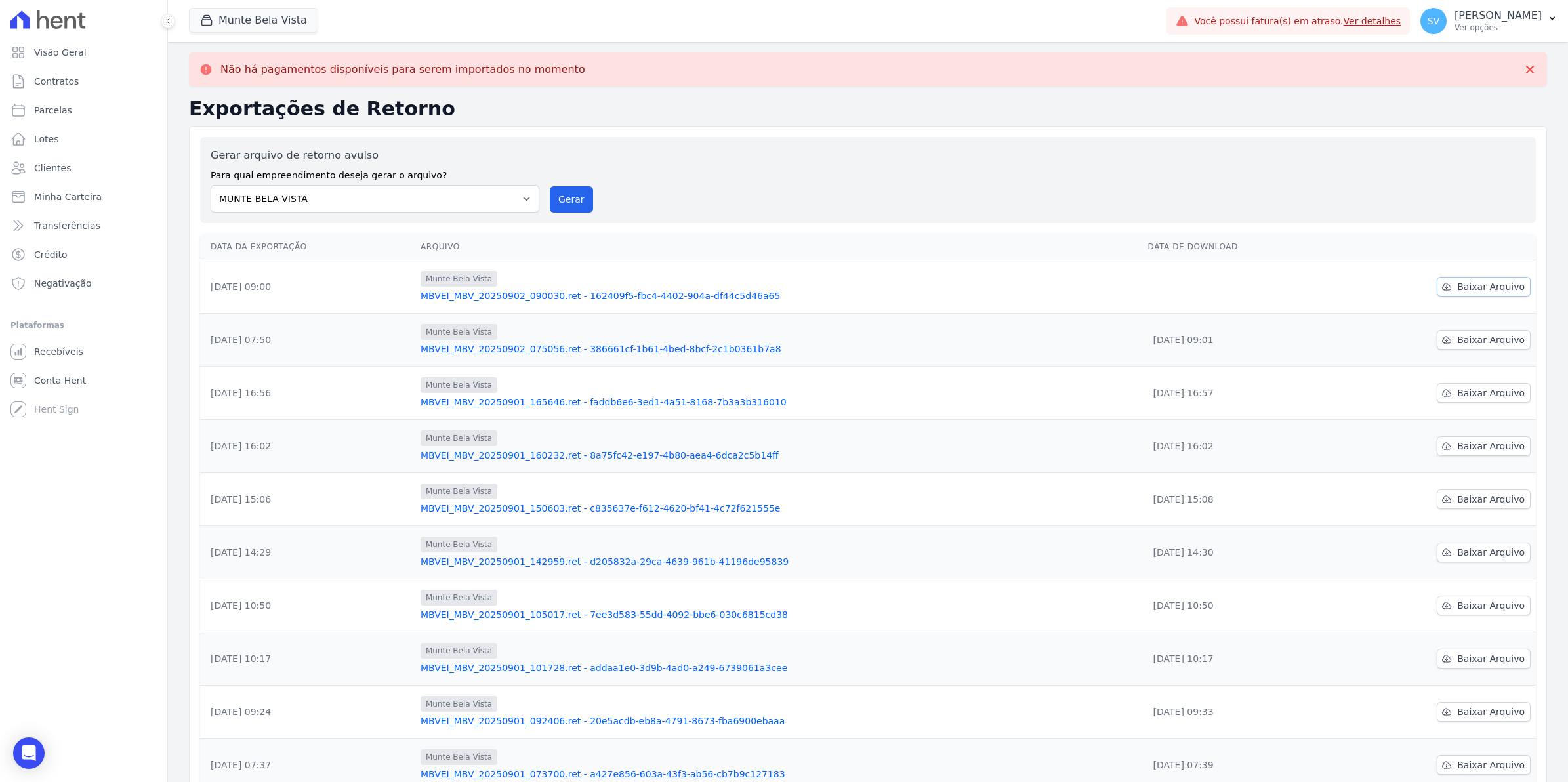
click at [1484, 281] on span "Baixar Arquivo" at bounding box center [1491, 287] width 68 height 14
